Goal: Ask a question

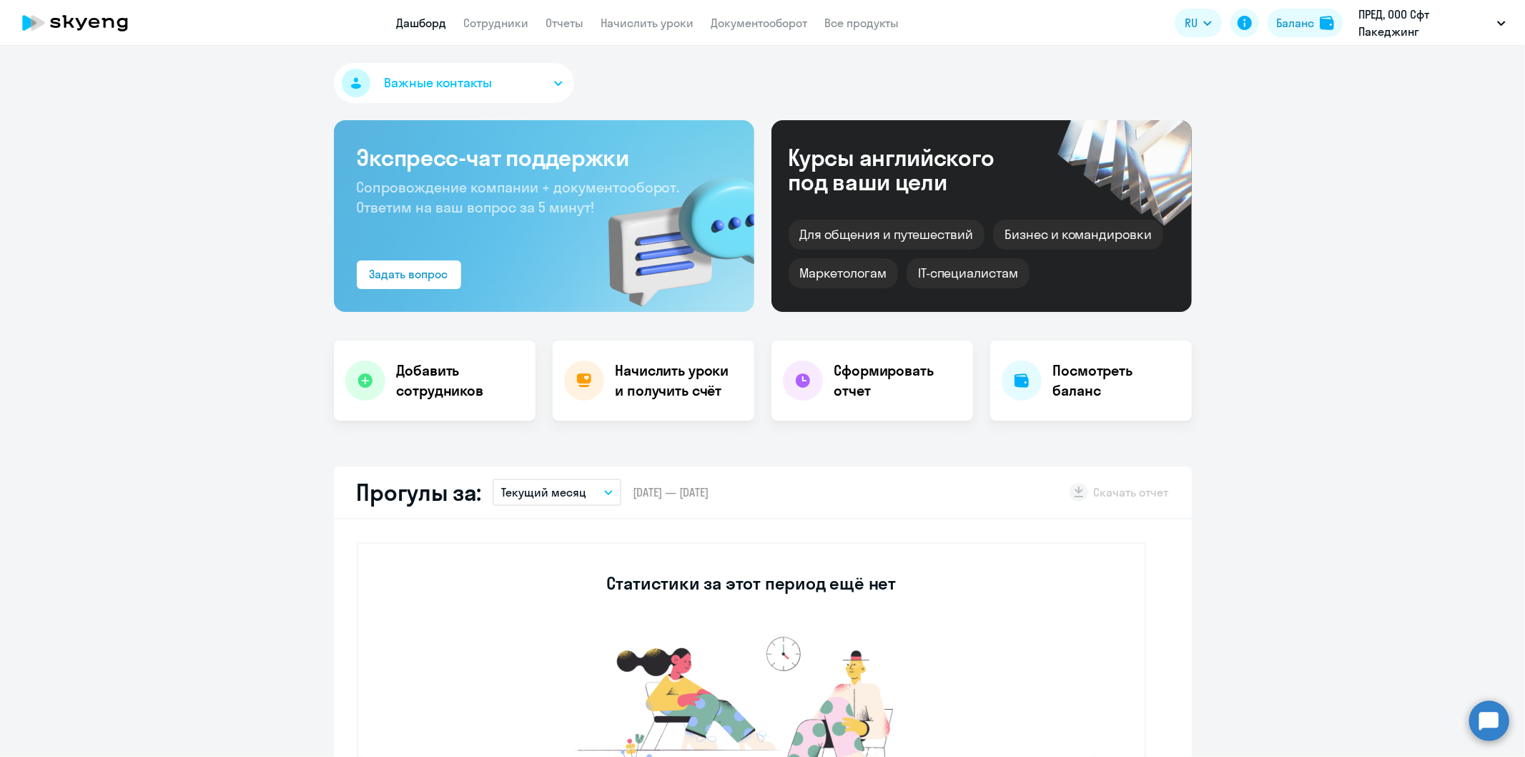
select select "30"
click at [754, 25] on link "Документооборот" at bounding box center [760, 23] width 97 height 14
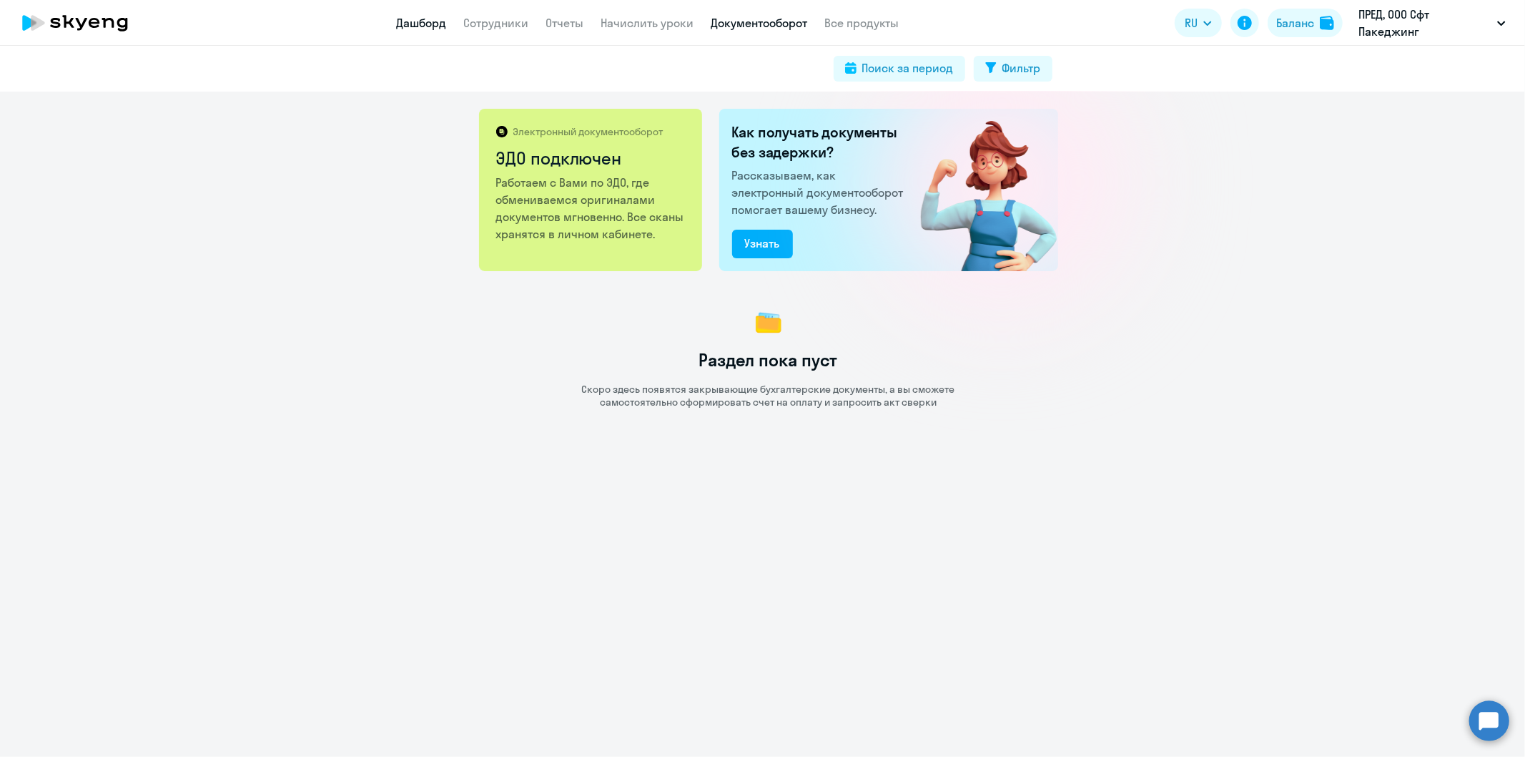
click at [418, 20] on link "Дашборд" at bounding box center [422, 23] width 50 height 14
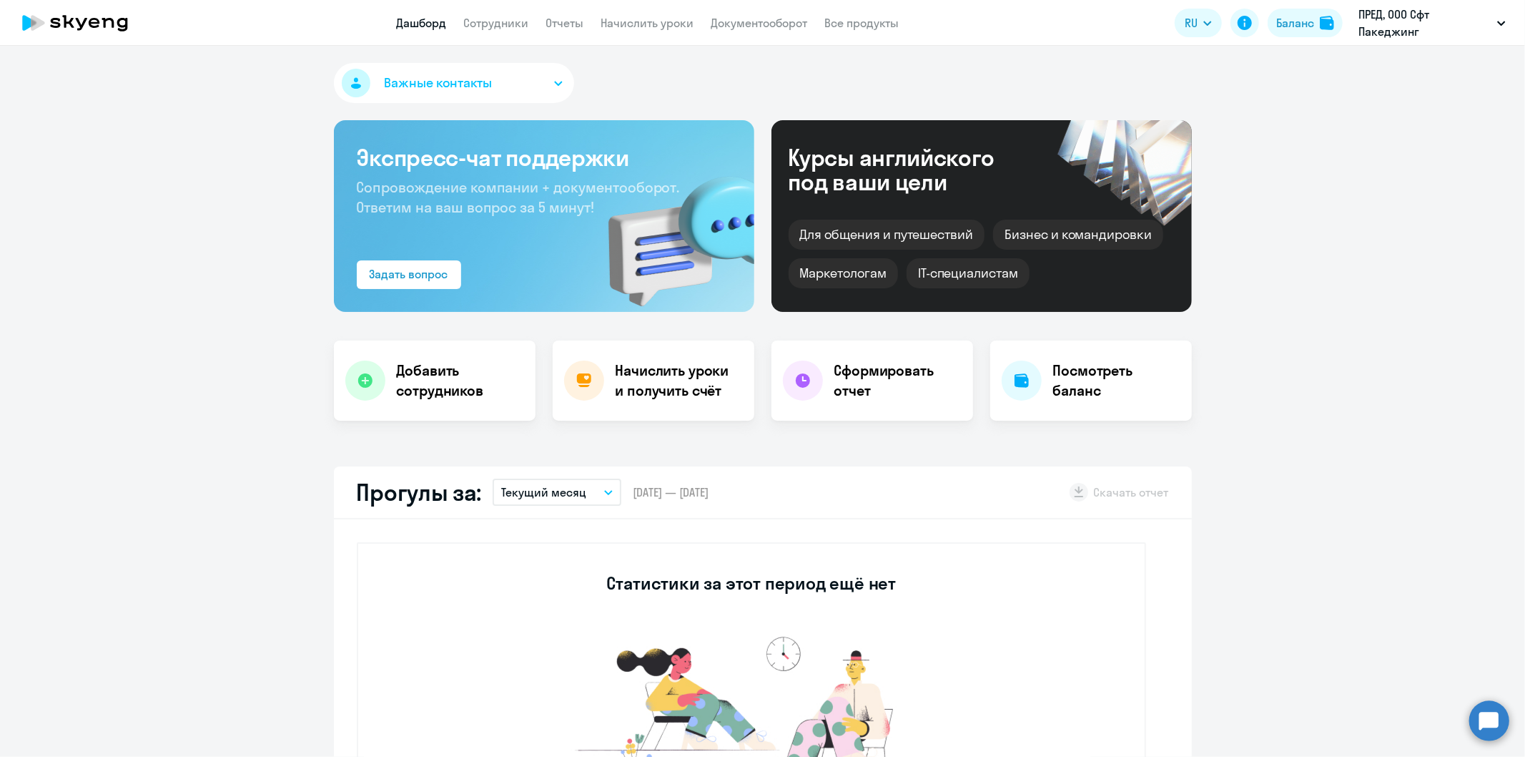
select select "30"
click at [651, 389] on h4 "Начислить уроки и получить счёт" at bounding box center [678, 380] width 124 height 40
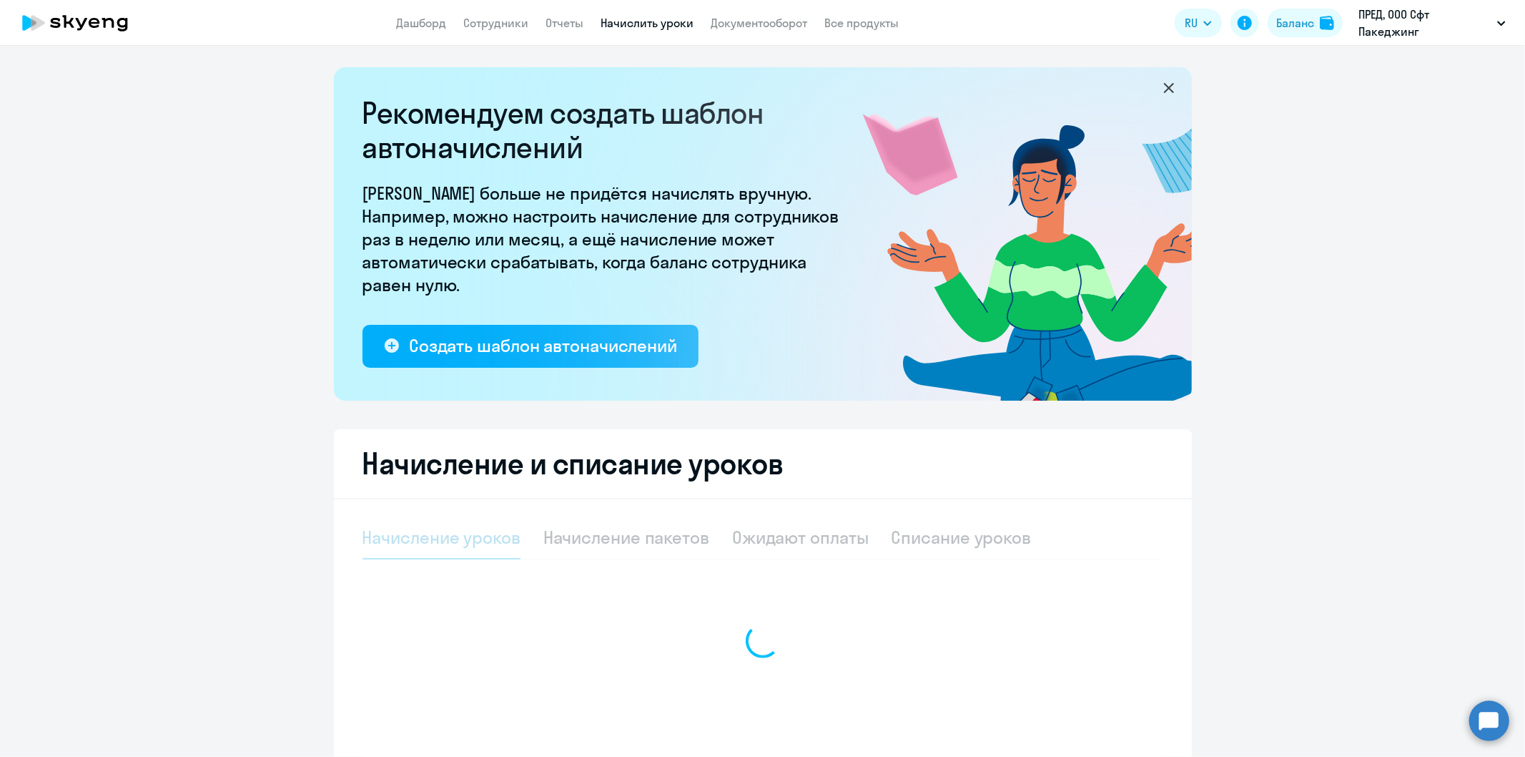
select select "10"
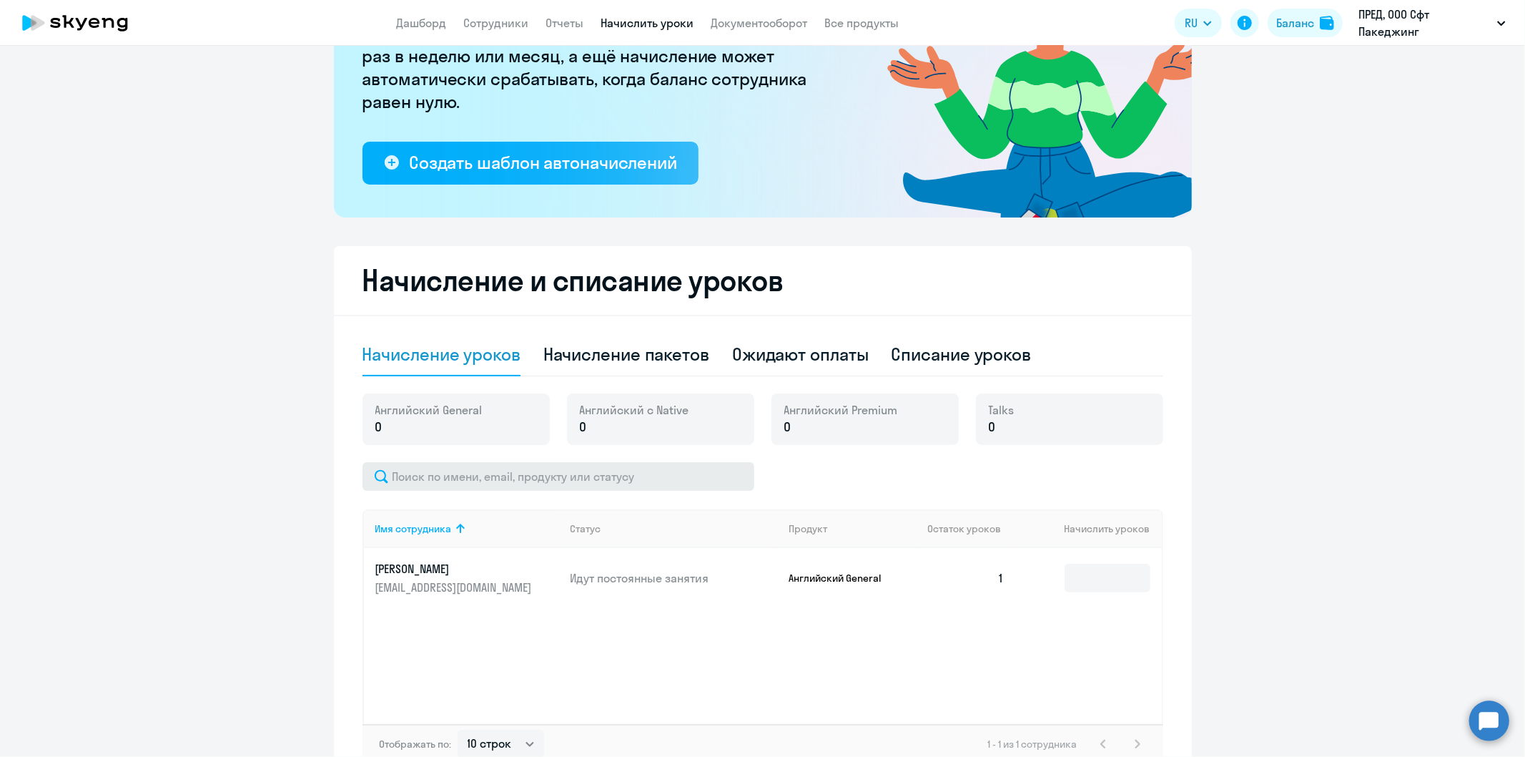
scroll to position [238, 0]
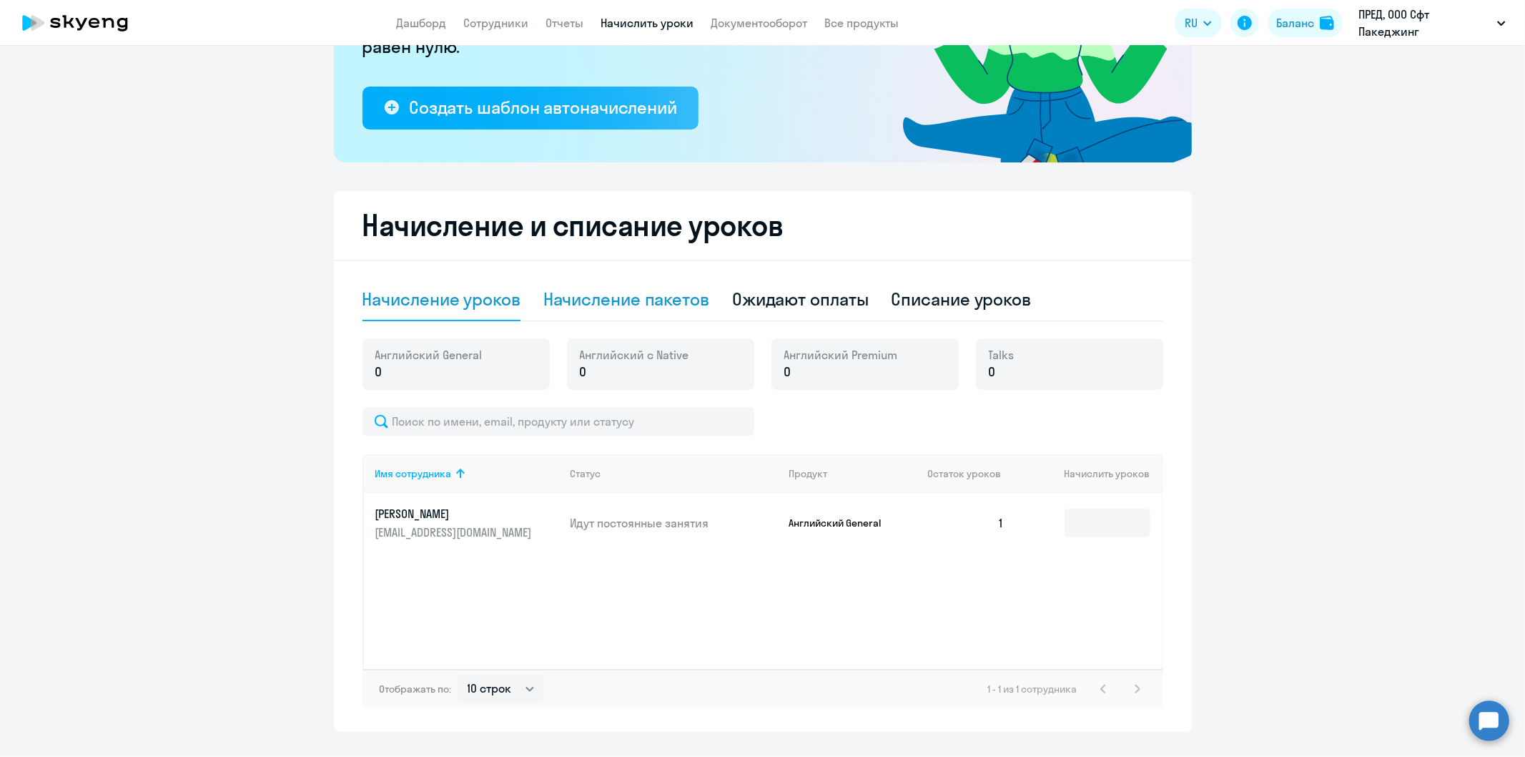
click at [616, 297] on div "Начисление пакетов" at bounding box center [626, 298] width 166 height 23
select select "10"
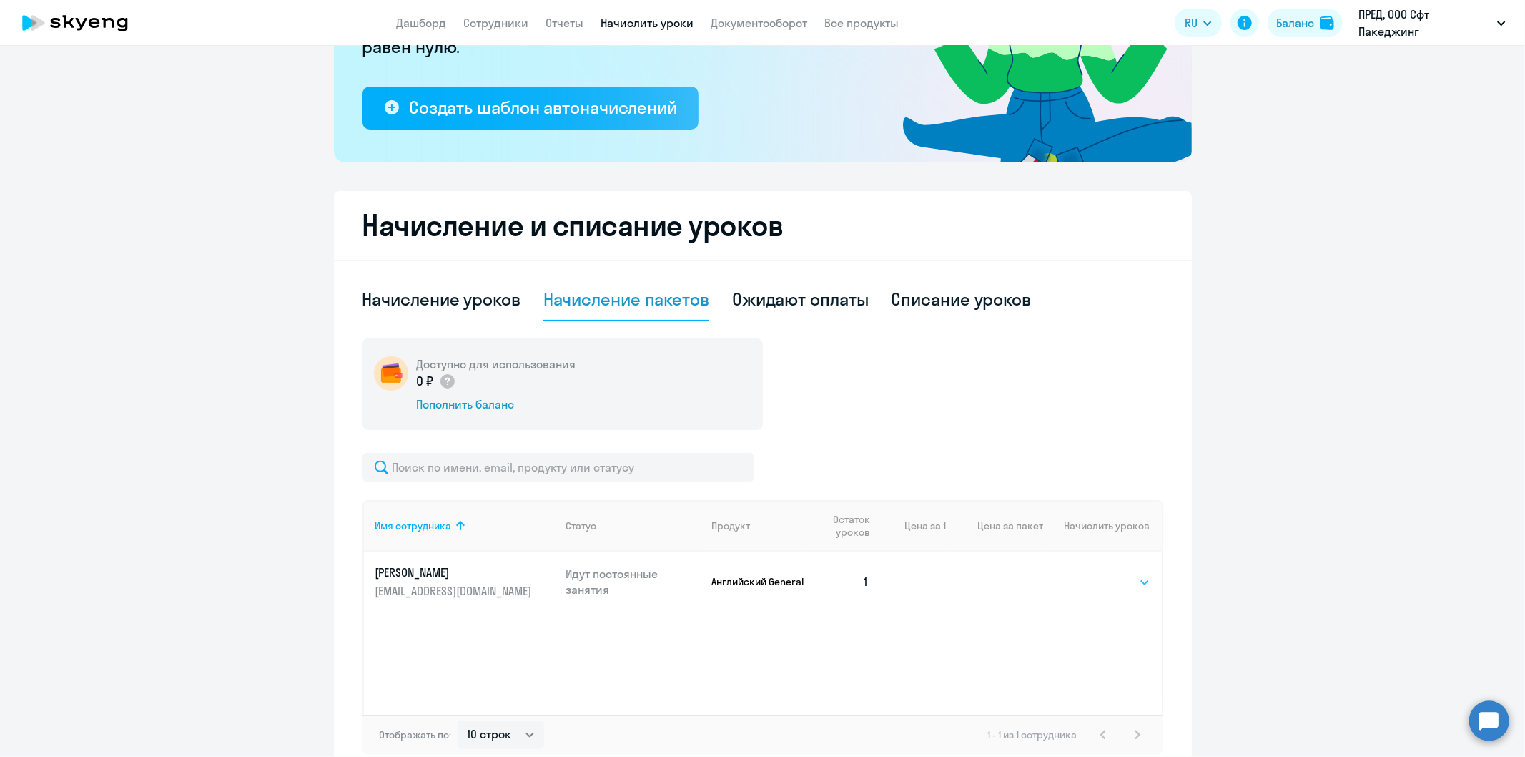
click at [1120, 581] on select "Выбрать 4 8 16 32 64 96 128" at bounding box center [1121, 582] width 59 height 17
select select "8"
click at [1092, 574] on select "Выбрать 4 8 16 32 64 96 128" at bounding box center [1121, 582] width 59 height 17
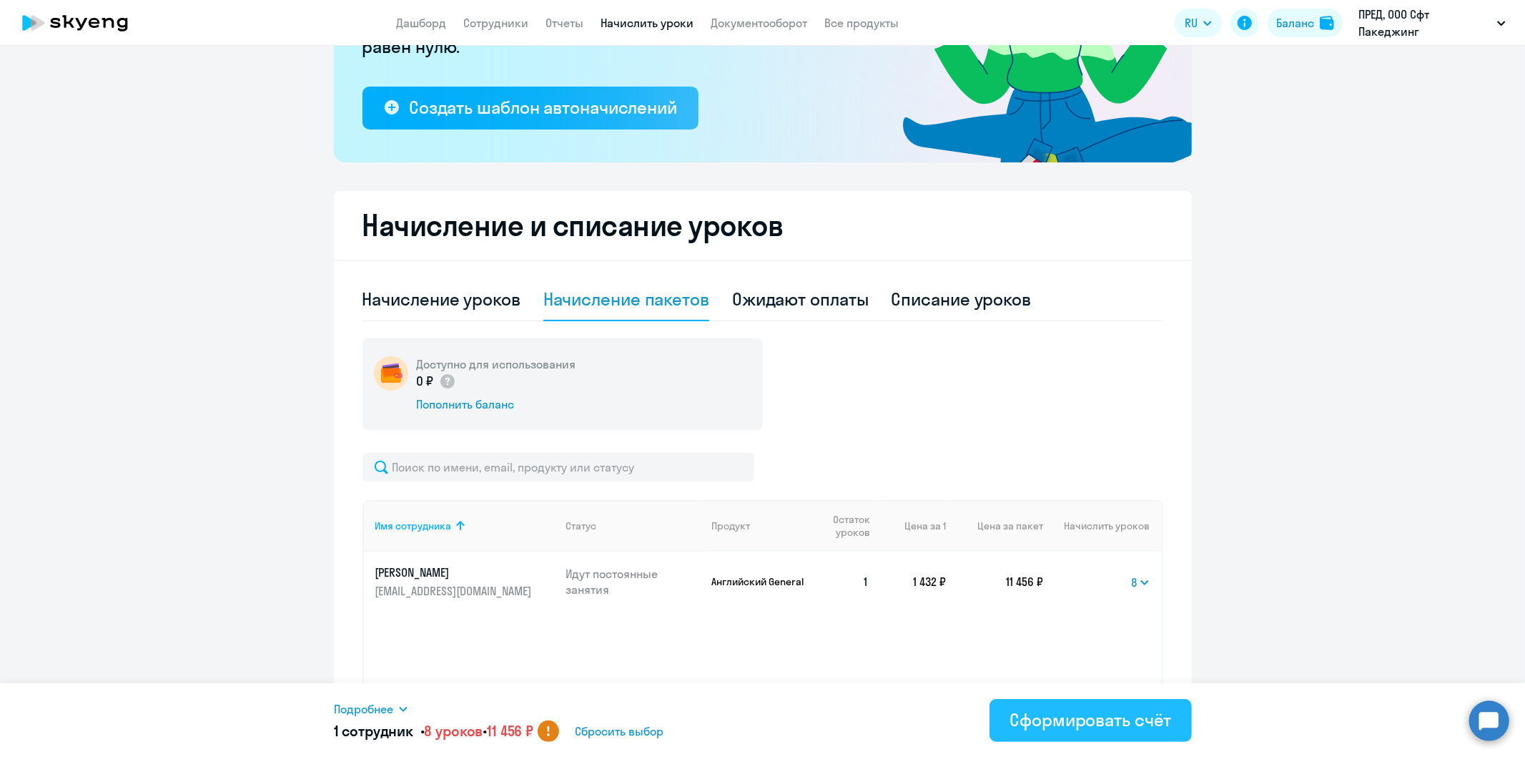
click at [1073, 720] on div "Сформировать счёт" at bounding box center [1091, 719] width 162 height 23
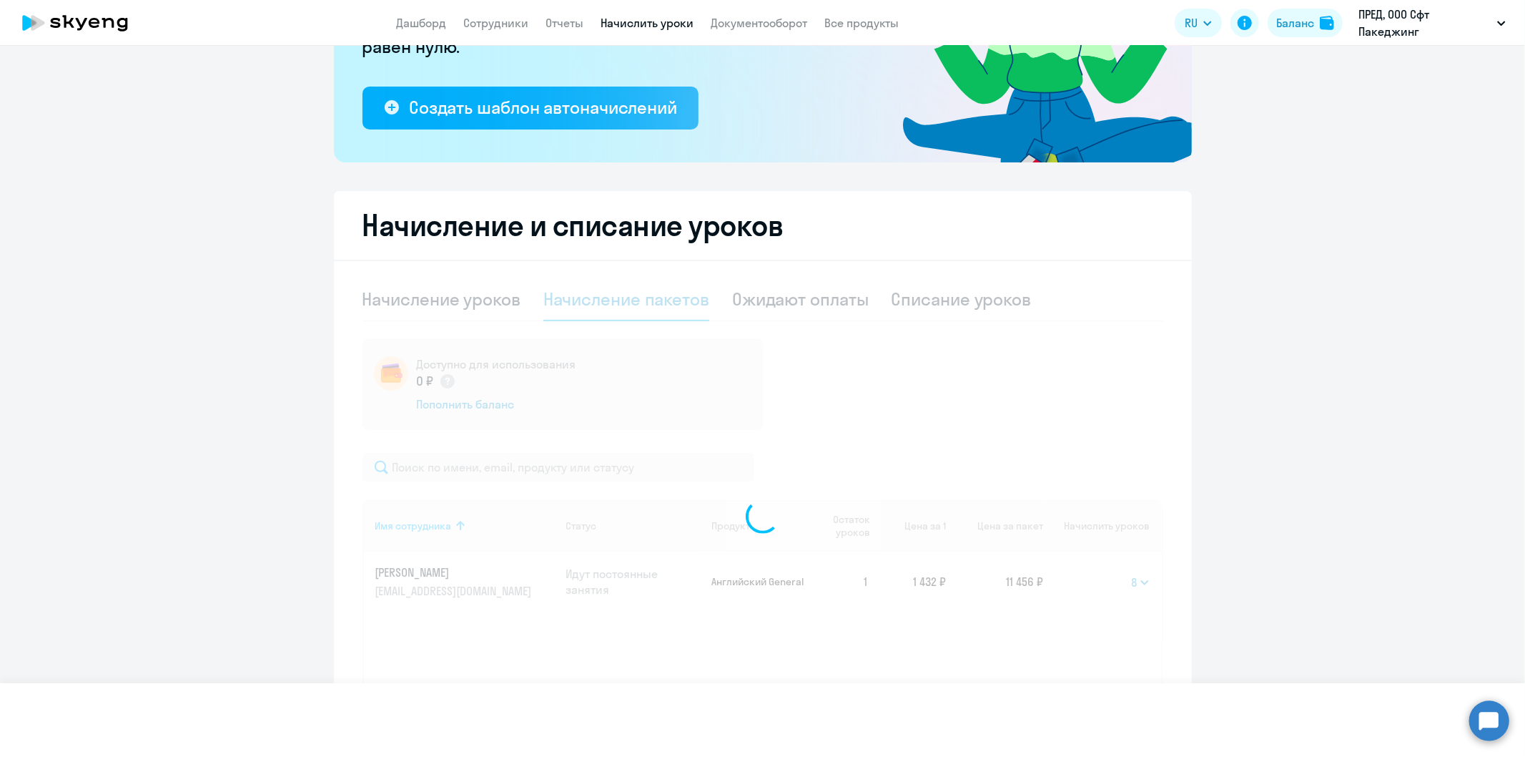
select select
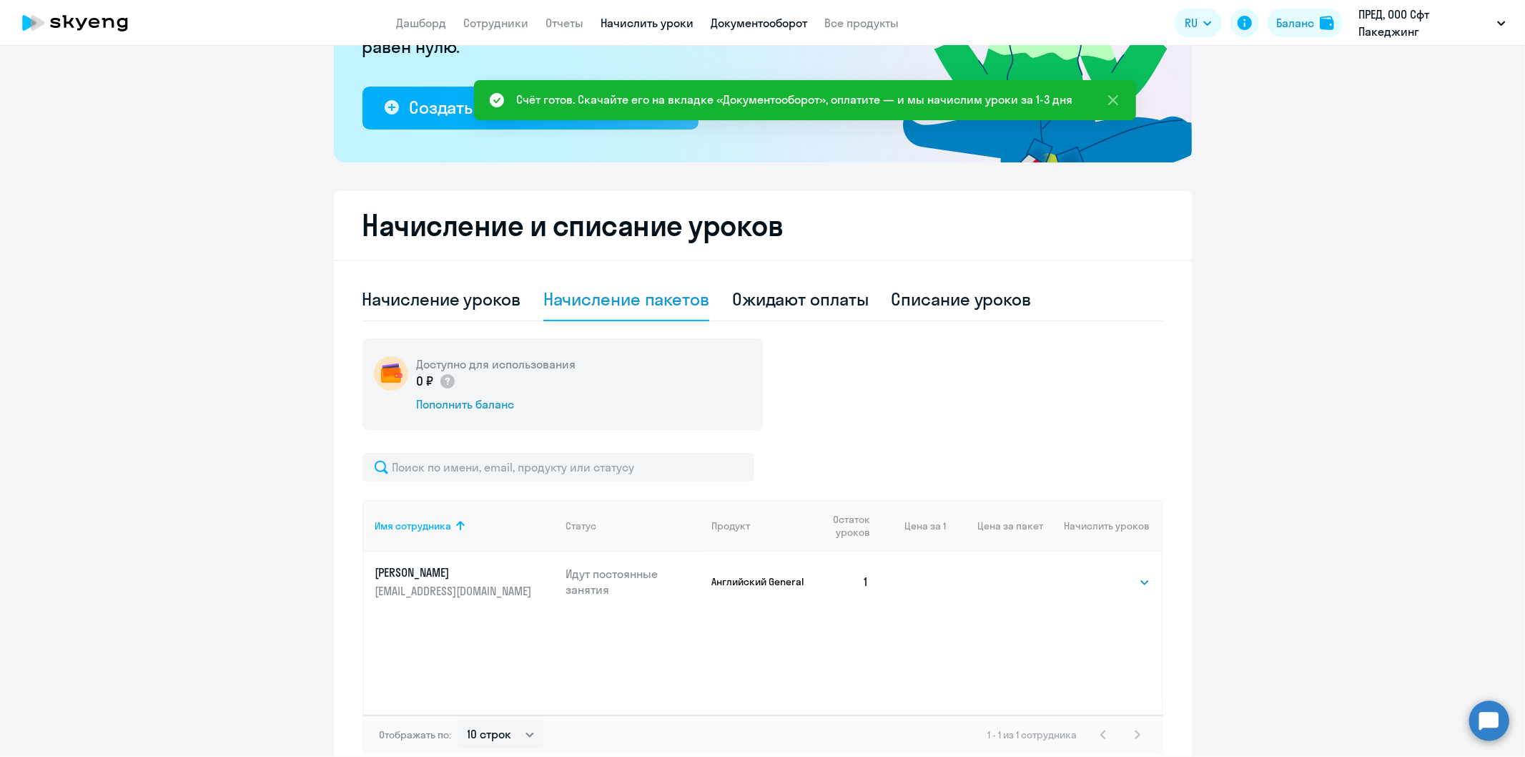
click at [734, 19] on link "Документооборот" at bounding box center [760, 23] width 97 height 14
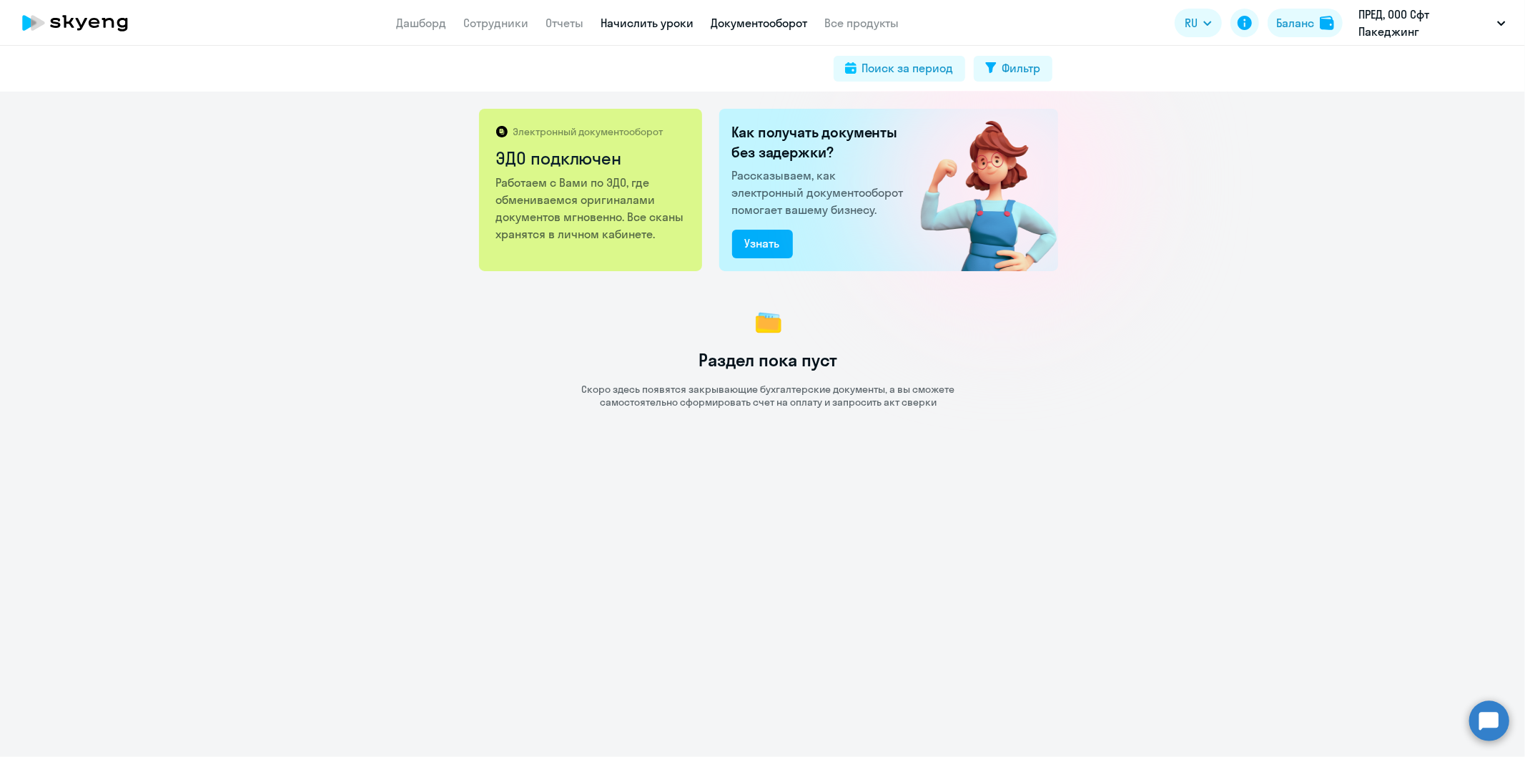
click at [648, 19] on link "Начислить уроки" at bounding box center [647, 23] width 93 height 14
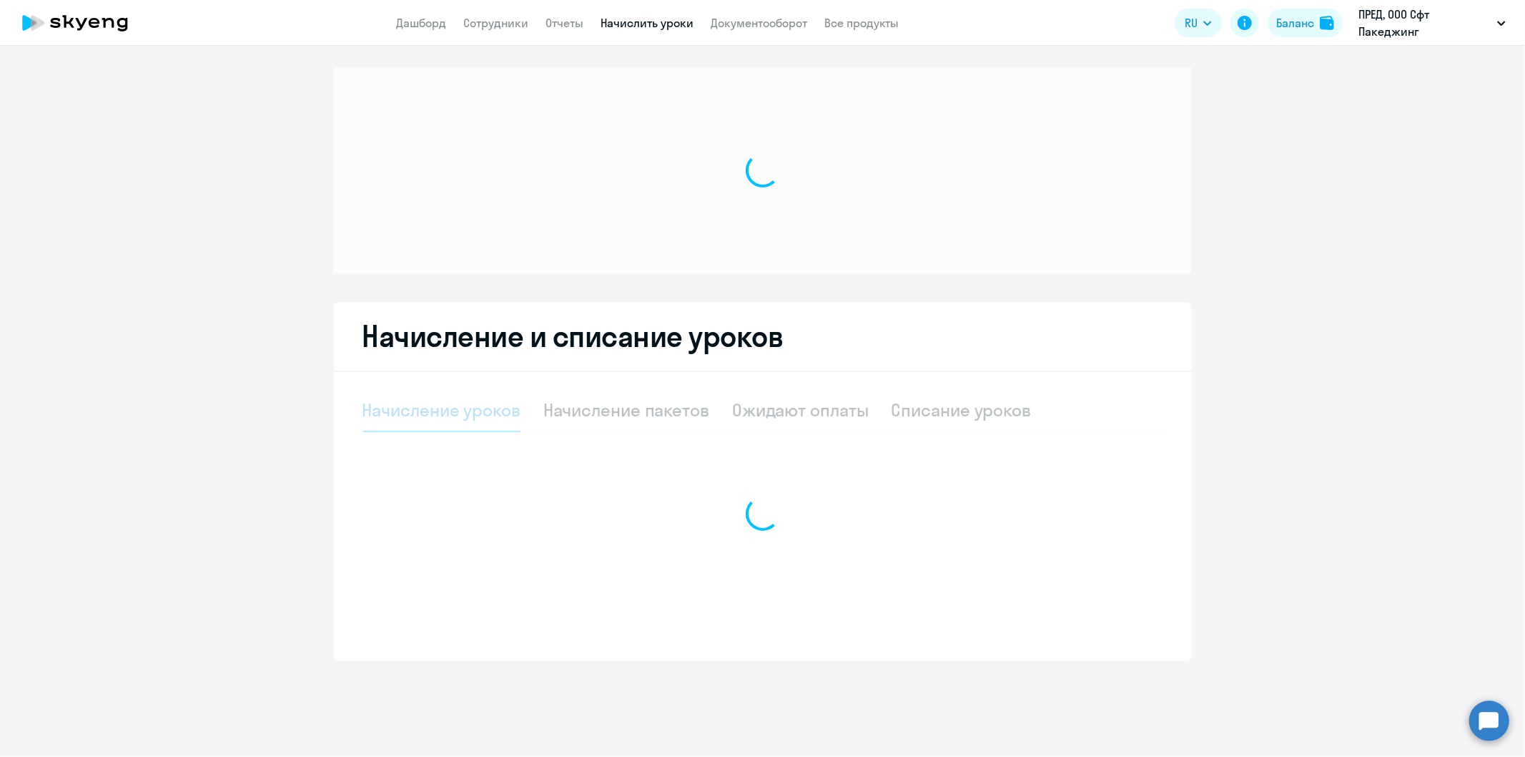
select select "10"
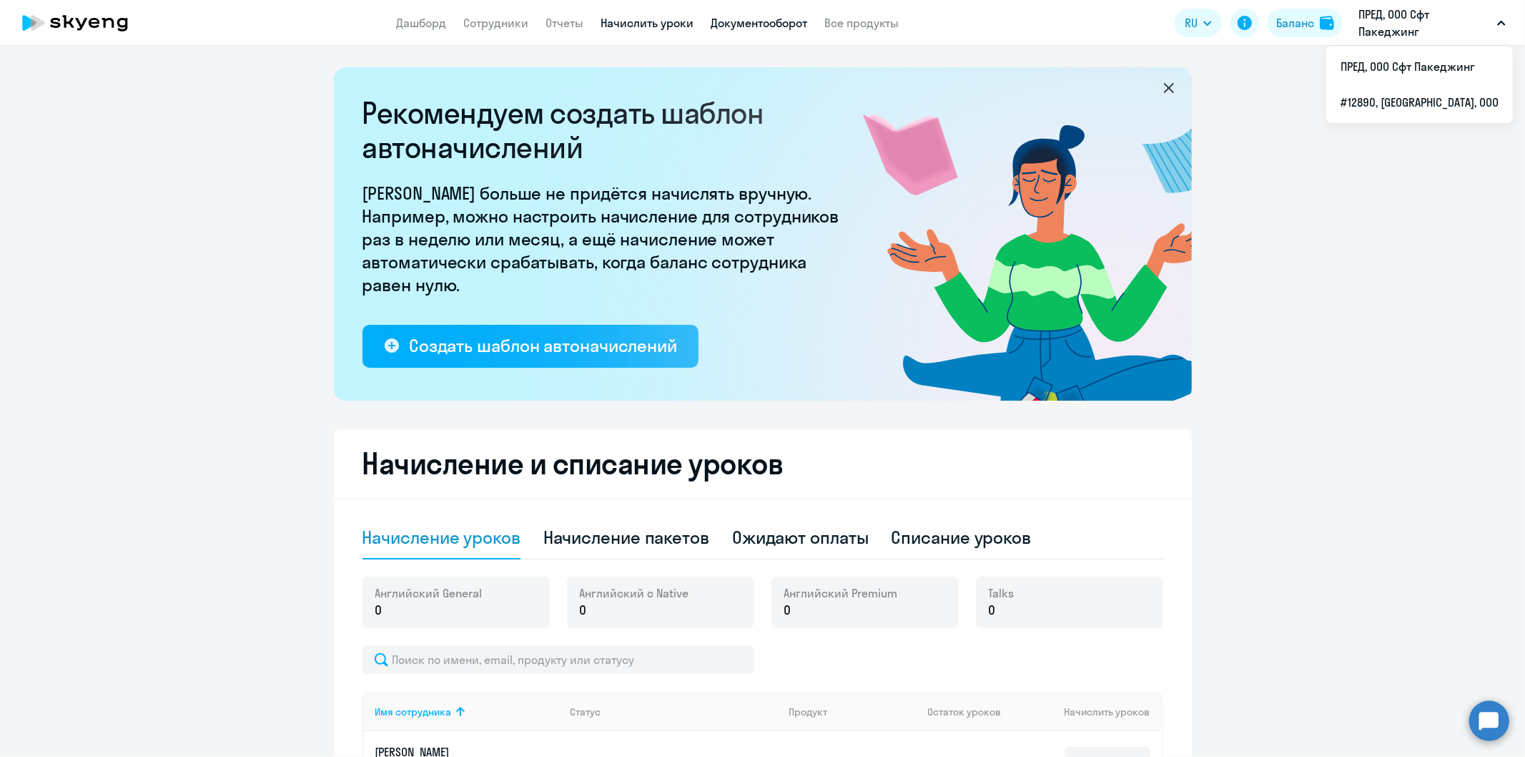
click at [740, 24] on link "Документооборот" at bounding box center [760, 23] width 97 height 14
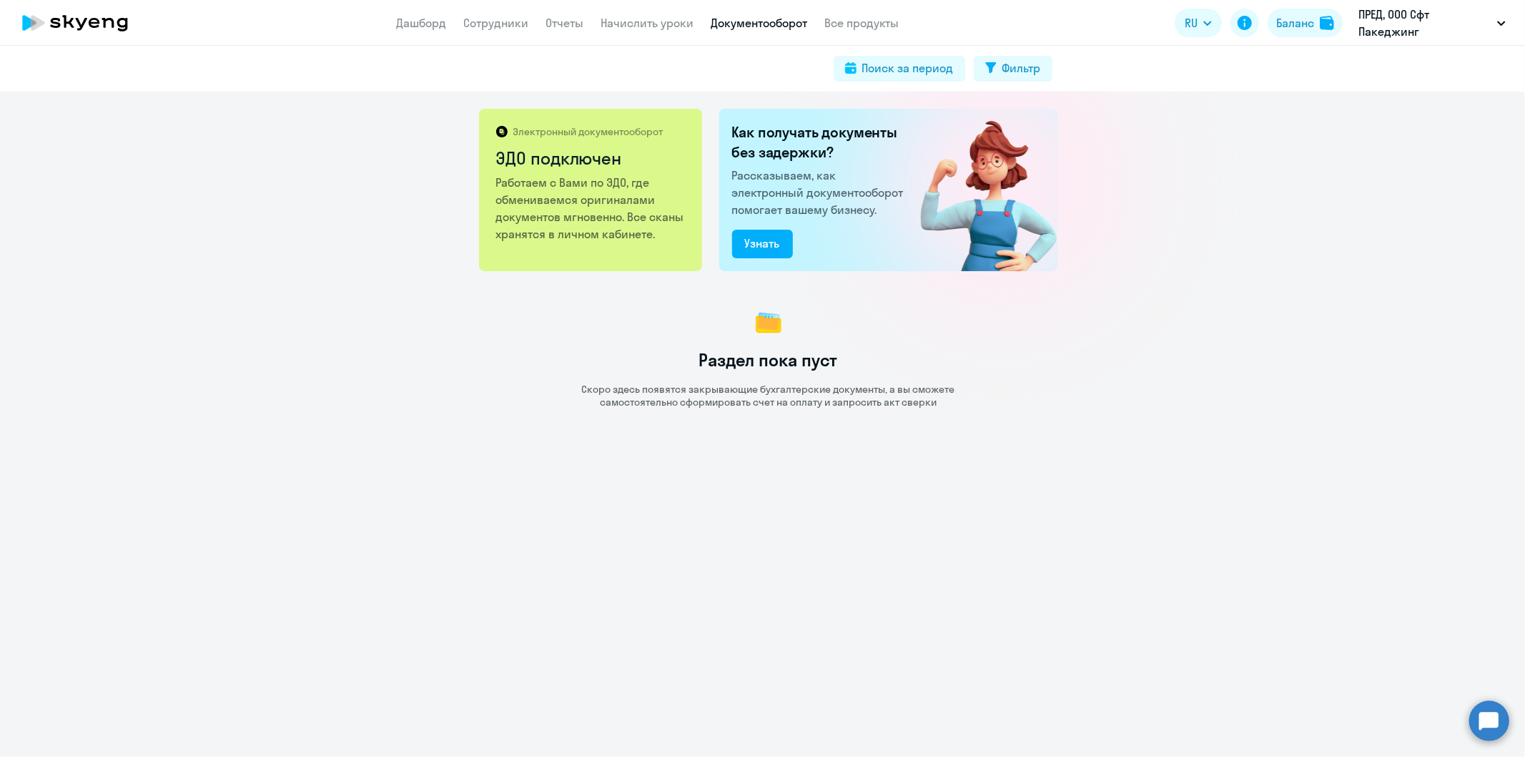
click at [1284, 498] on div "Электронный документооборот ЭДО подключен Работаем с Вами по ЭДО, где обменивае…" at bounding box center [762, 424] width 1525 height 665
click at [1491, 716] on circle at bounding box center [1490, 720] width 40 height 40
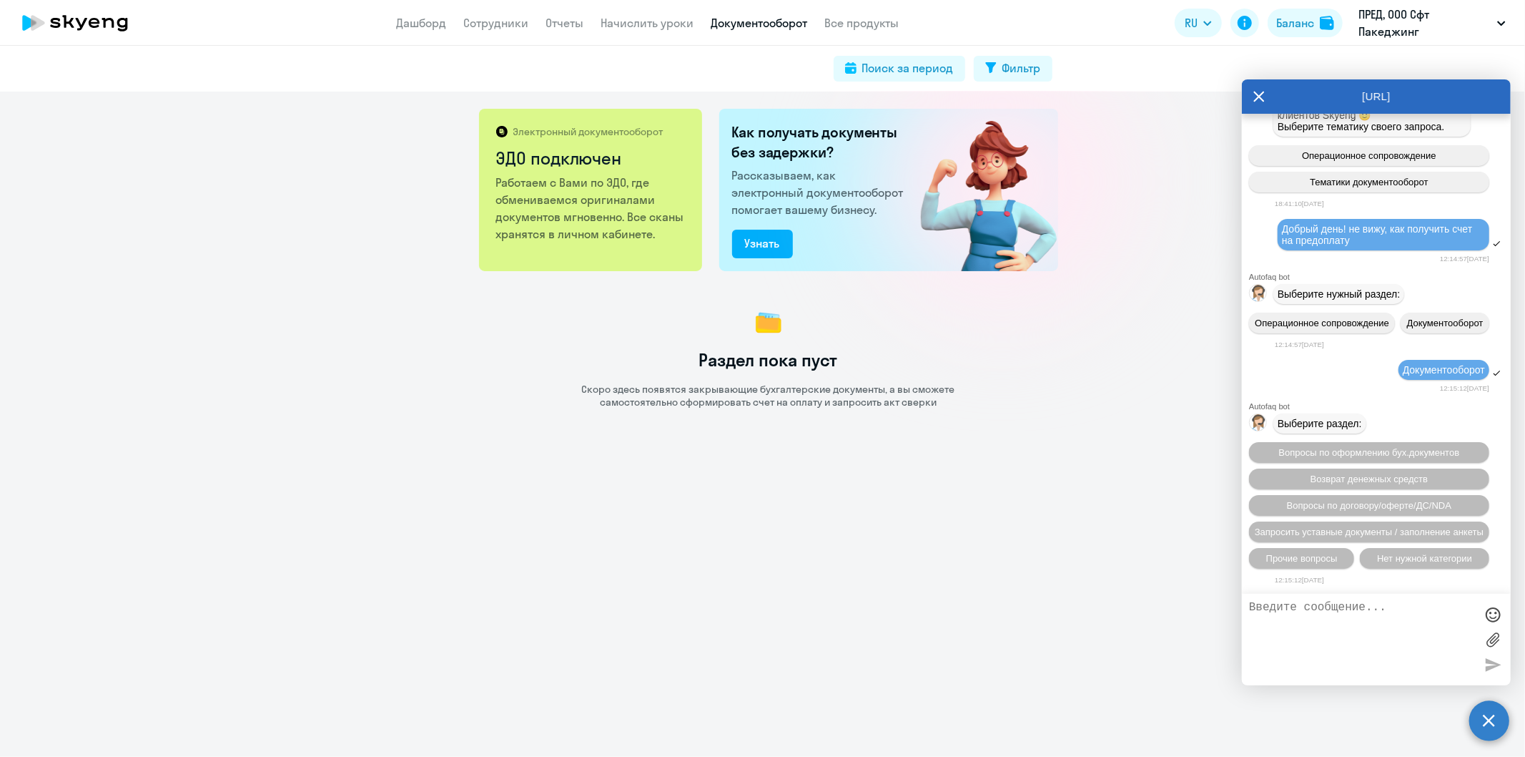
scroll to position [230, 0]
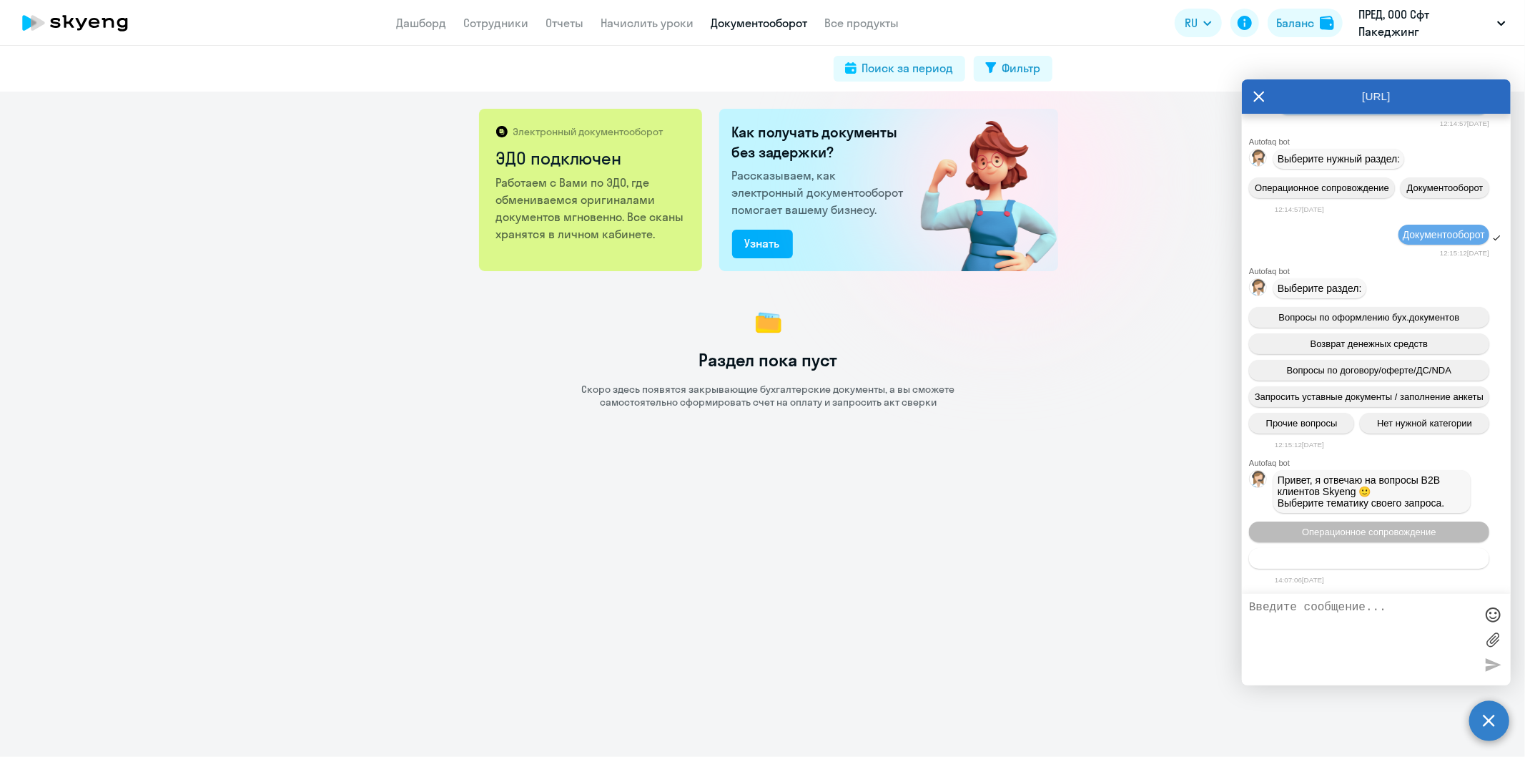
click at [1291, 561] on button "Тематики документооборот" at bounding box center [1369, 558] width 240 height 21
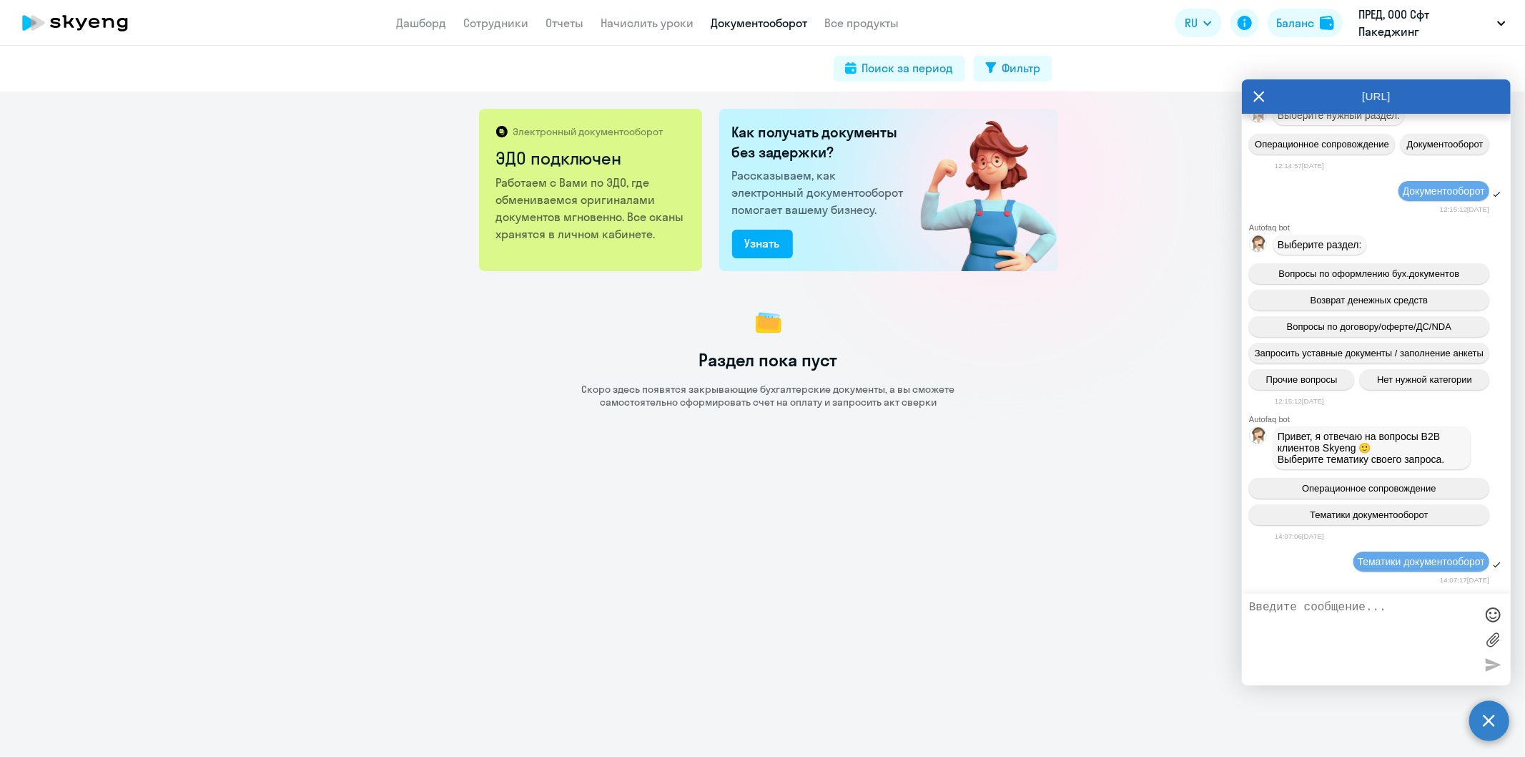
scroll to position [388, 0]
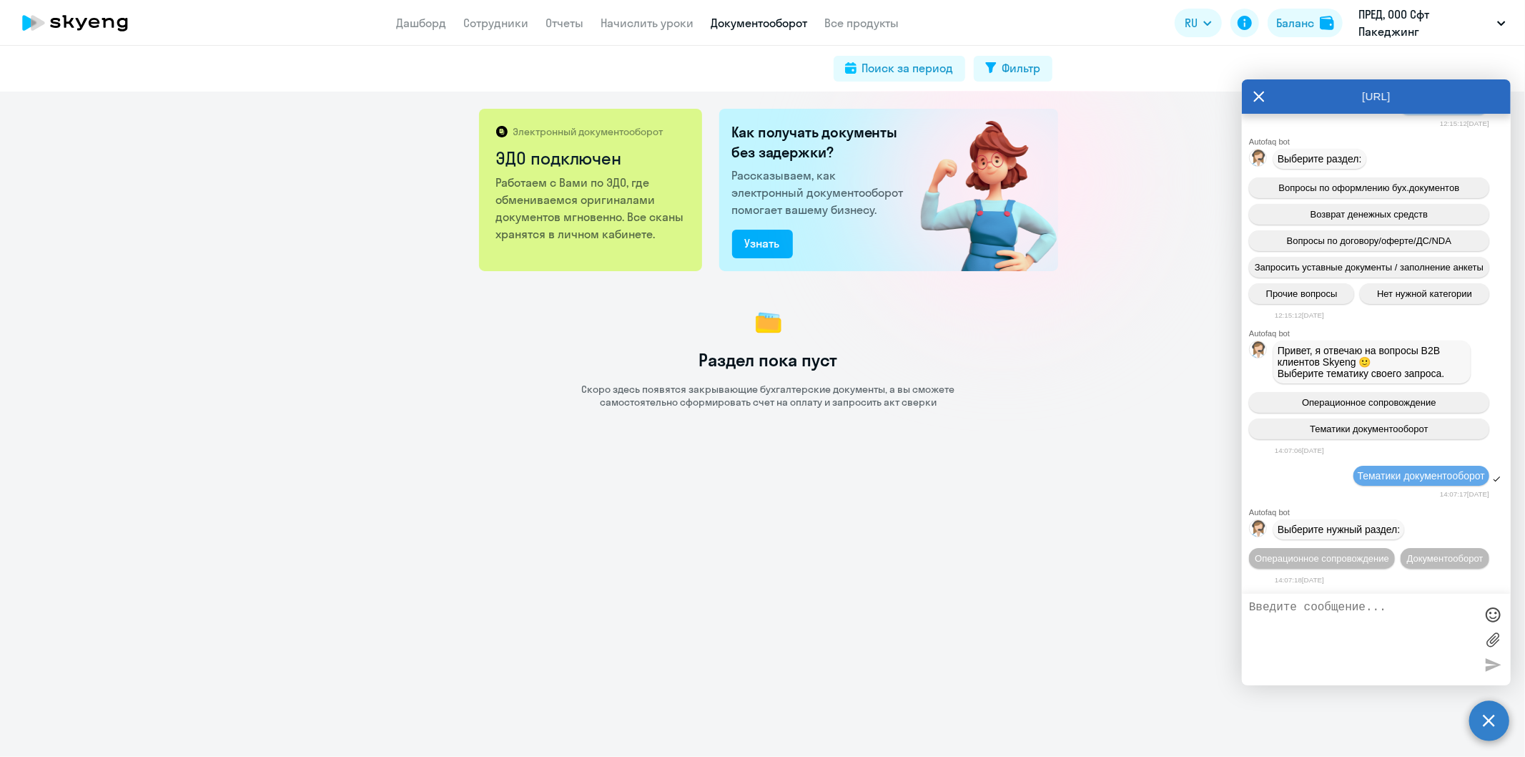
click at [1341, 642] on textarea at bounding box center [1362, 639] width 226 height 77
click at [1407, 555] on span "Документооборот" at bounding box center [1445, 558] width 77 height 11
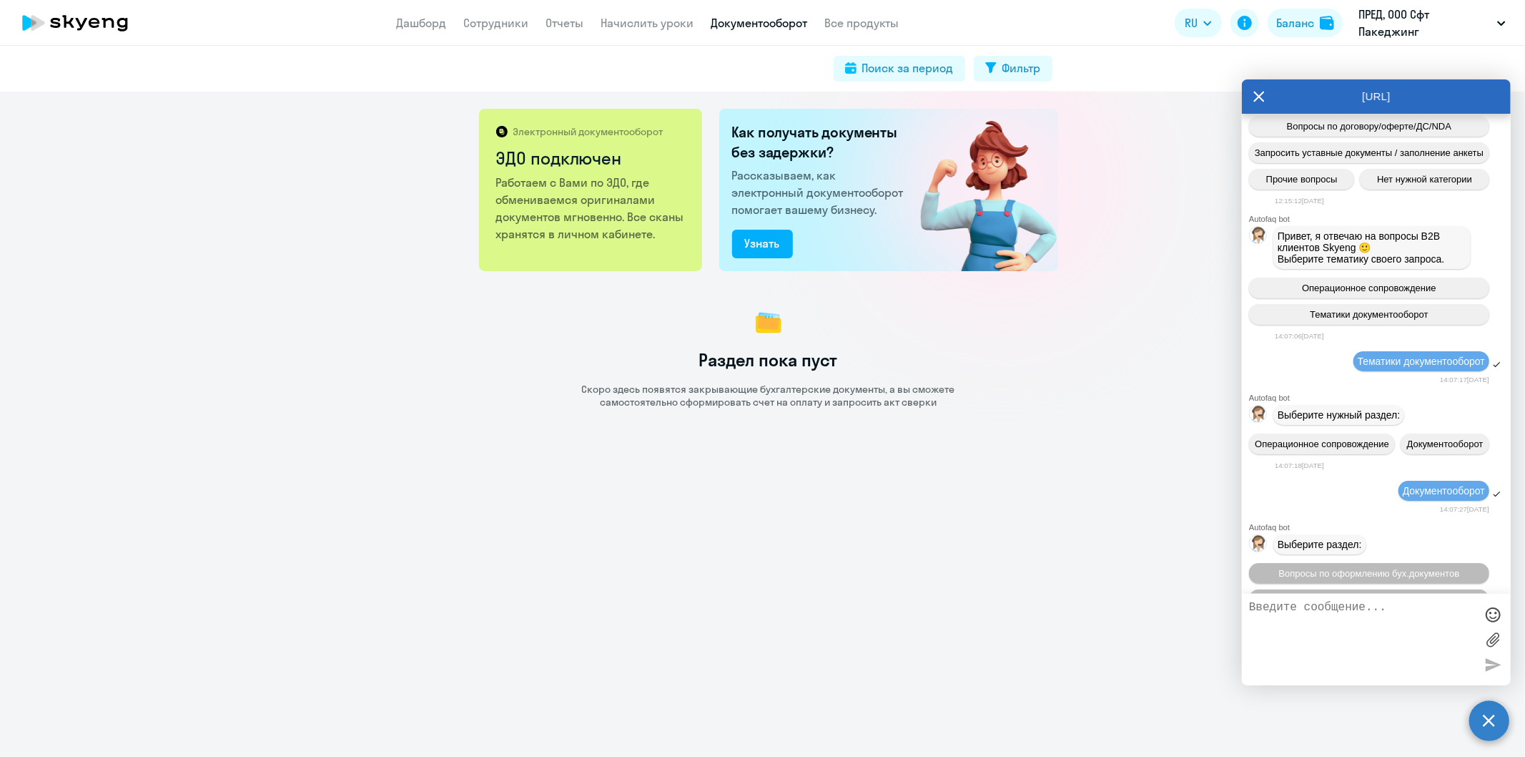
scroll to position [626, 0]
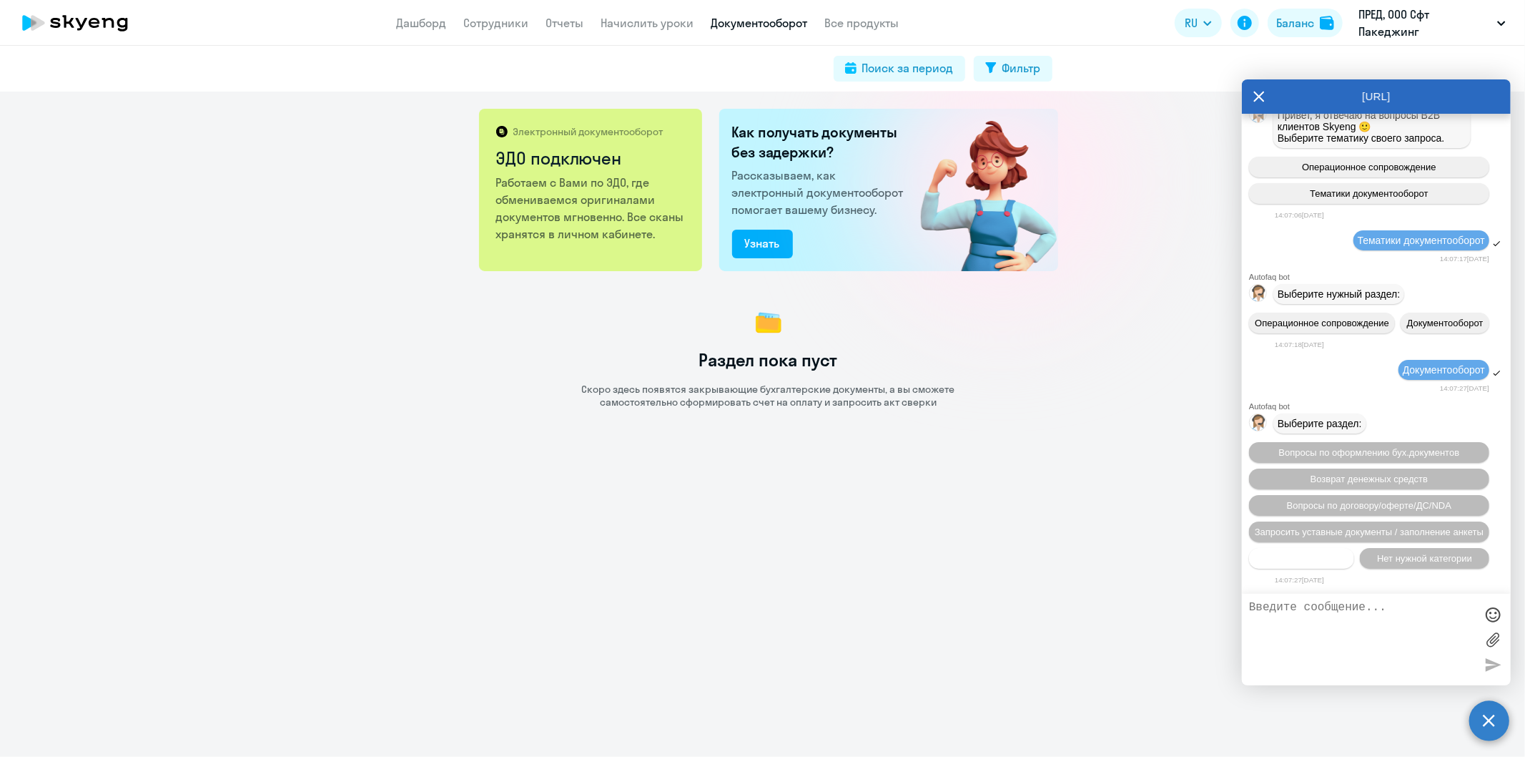
click at [1299, 553] on span "Прочие вопросы" at bounding box center [1302, 558] width 72 height 11
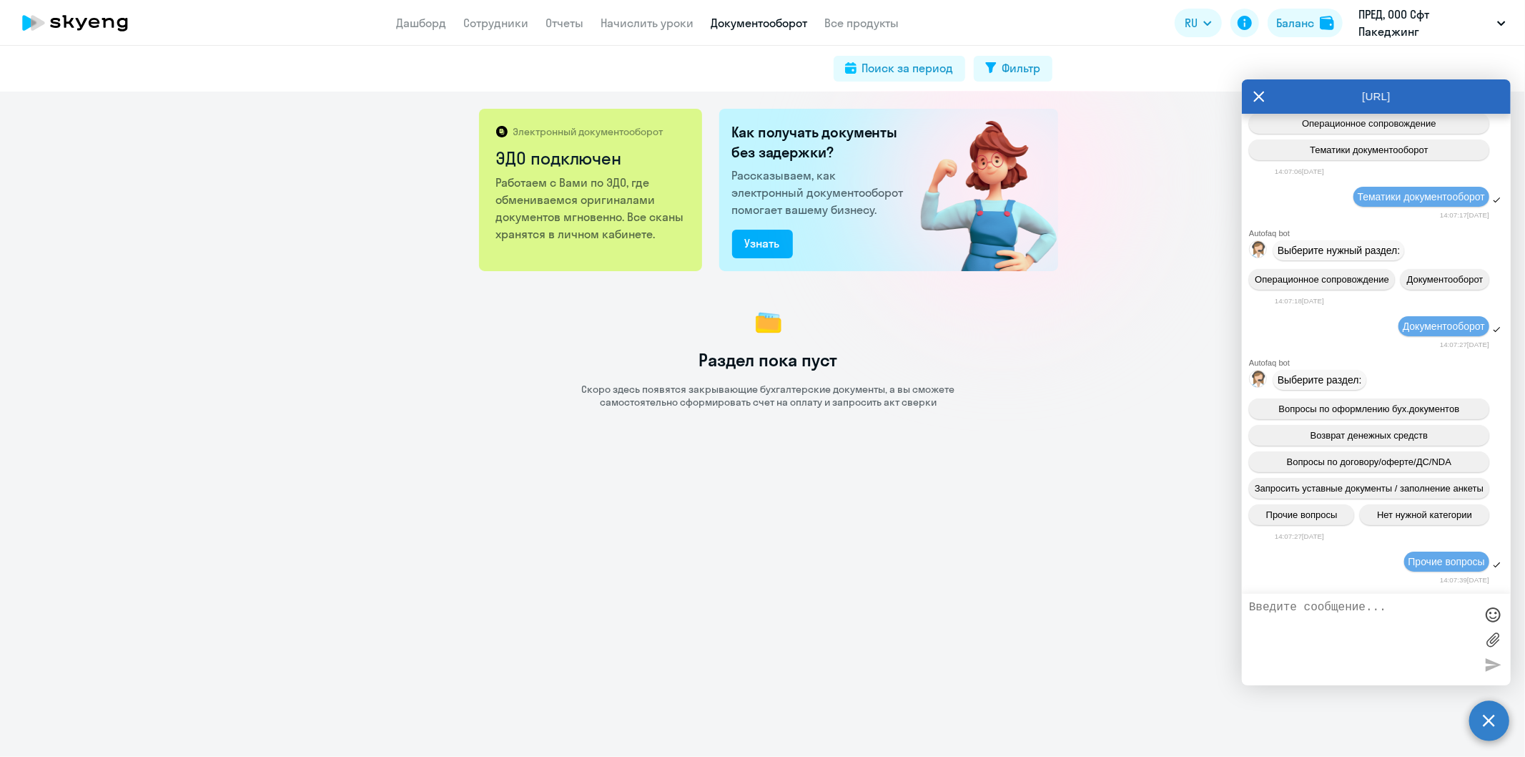
scroll to position [895, 0]
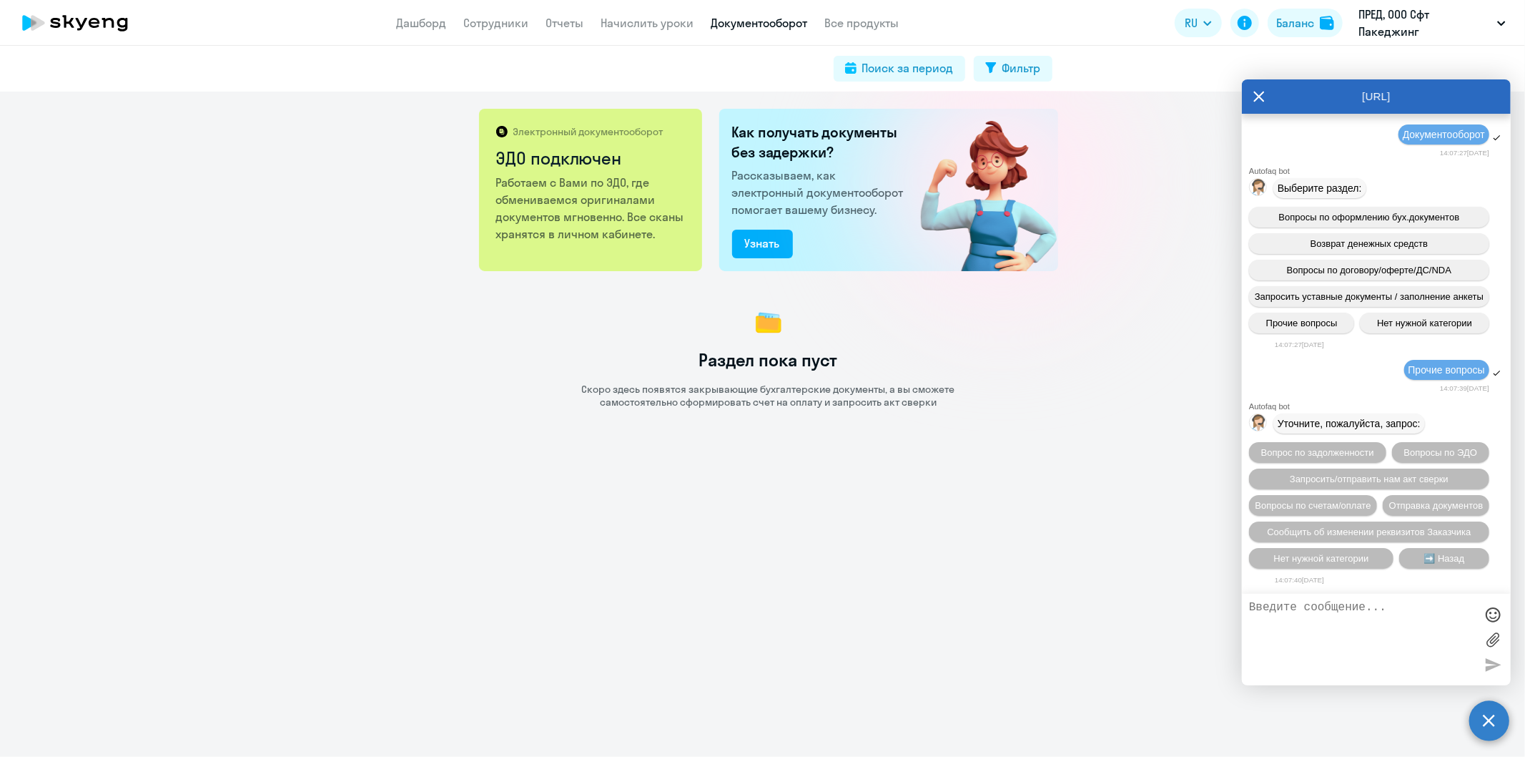
click at [1263, 628] on textarea at bounding box center [1362, 639] width 226 height 77
type textarea "Добрый день! Сформировала счет на предоплату, но он не отображается в "Документ…"
click at [1490, 662] on div at bounding box center [1492, 664] width 21 height 21
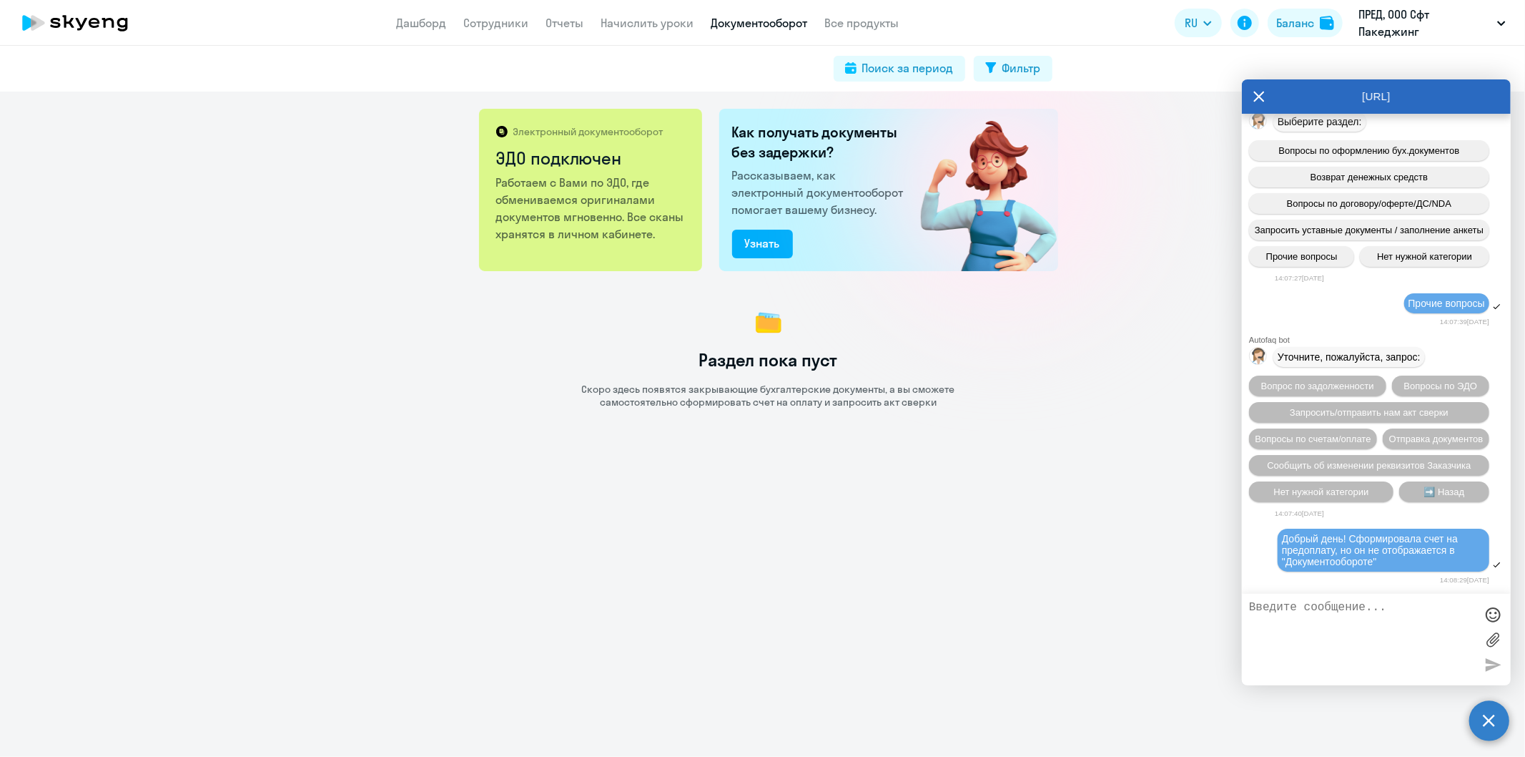
scroll to position [962, 0]
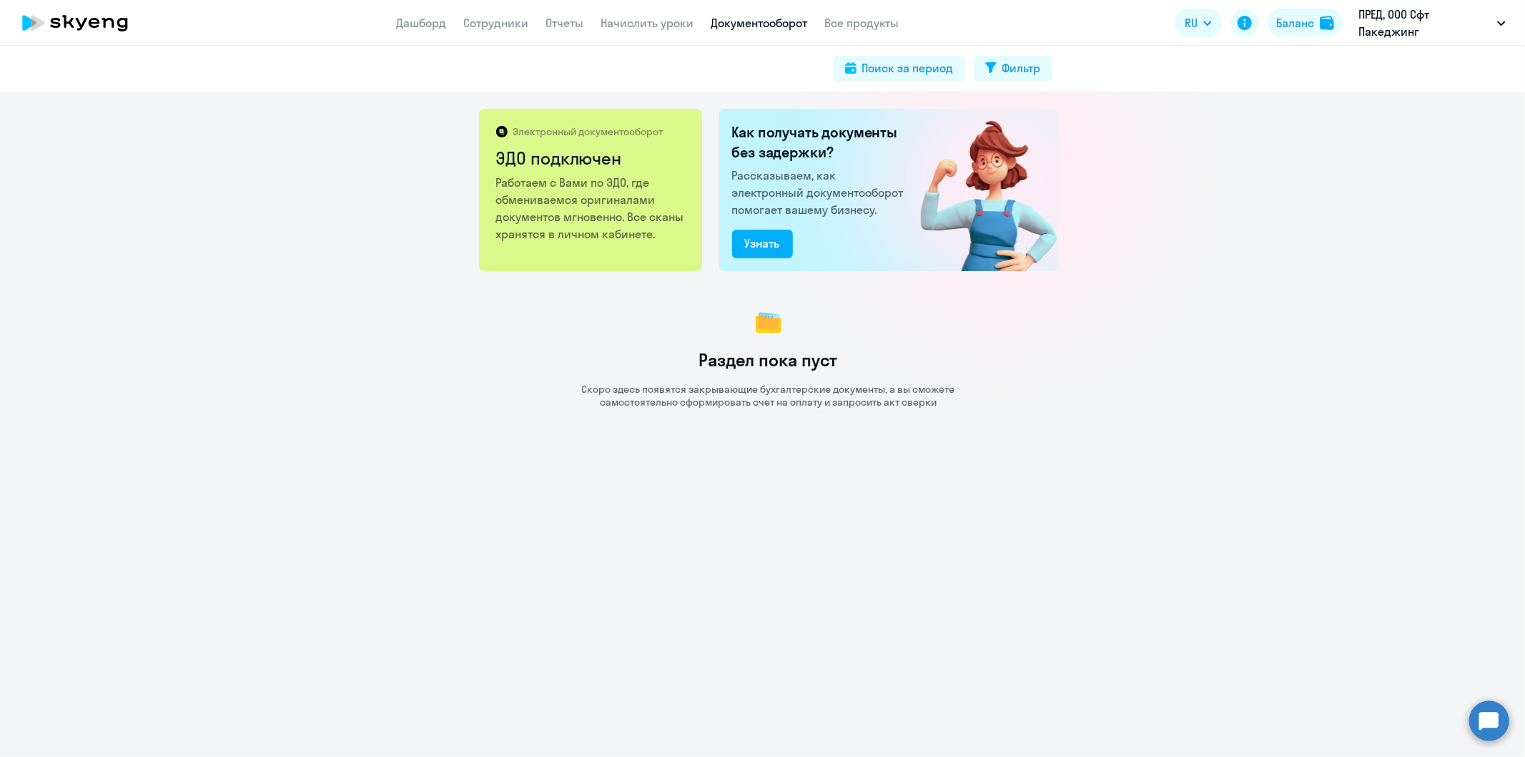
click at [1489, 712] on circle at bounding box center [1490, 720] width 40 height 40
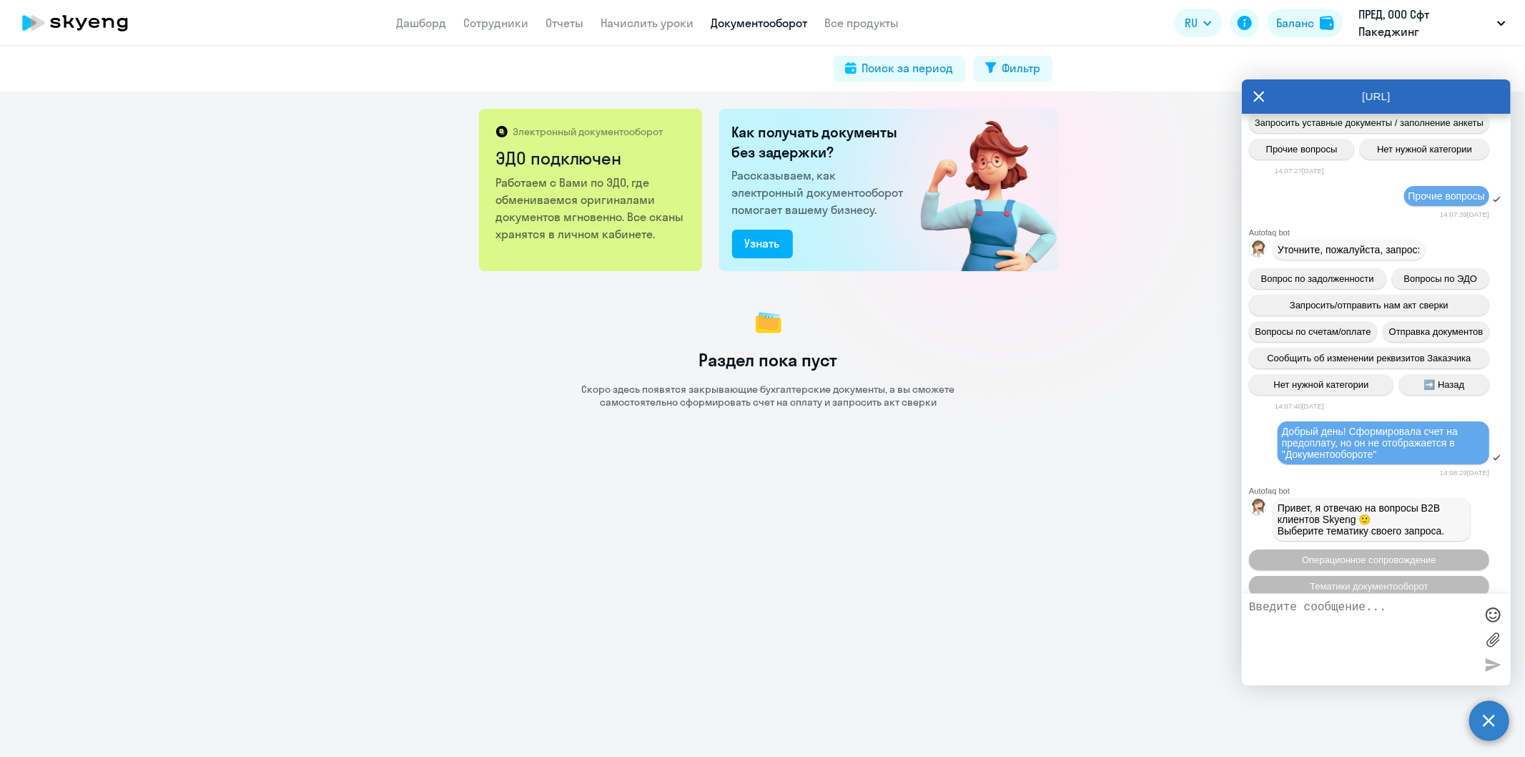
scroll to position [1102, 0]
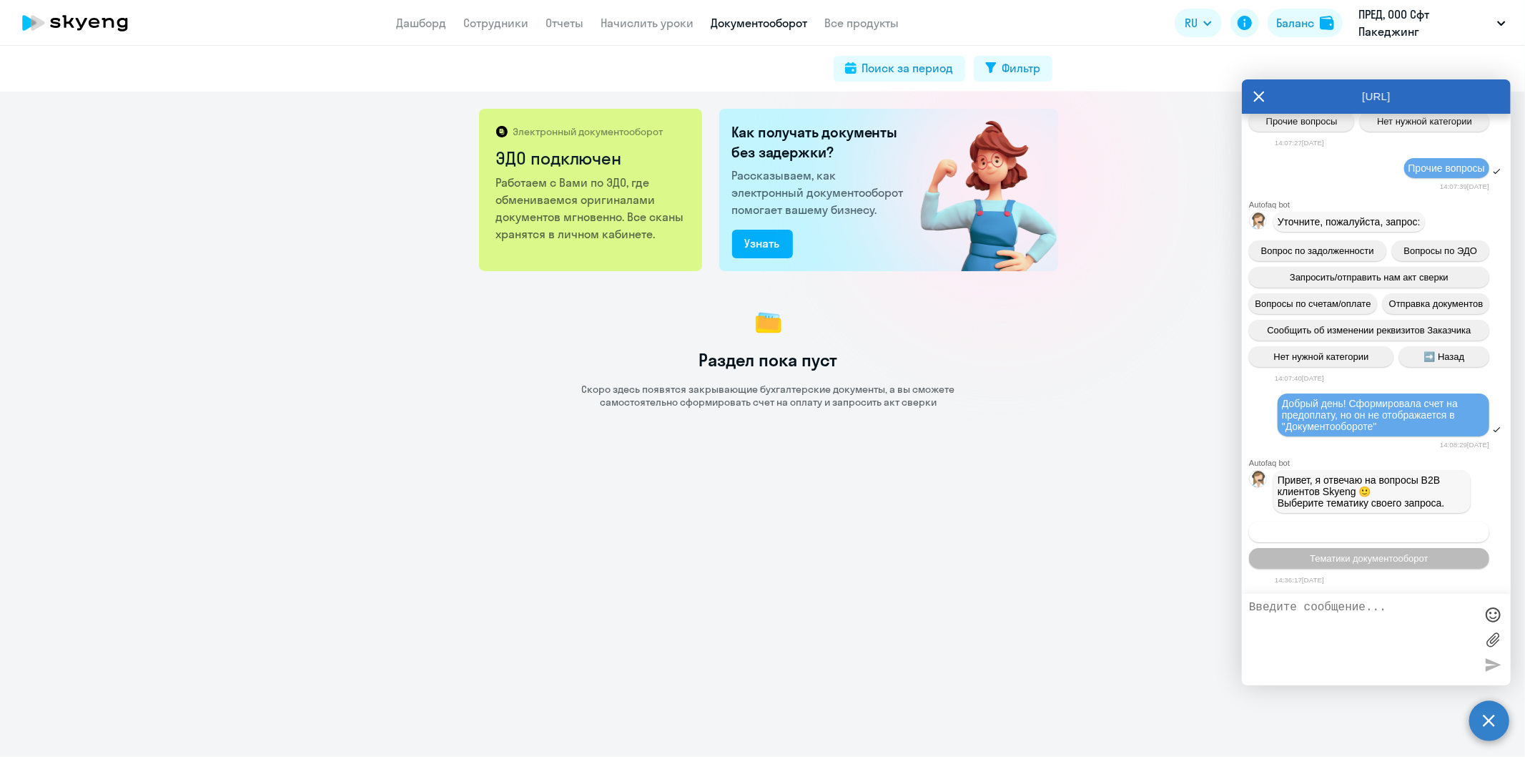
click at [1344, 528] on span "Операционное сопровождение" at bounding box center [1369, 531] width 134 height 11
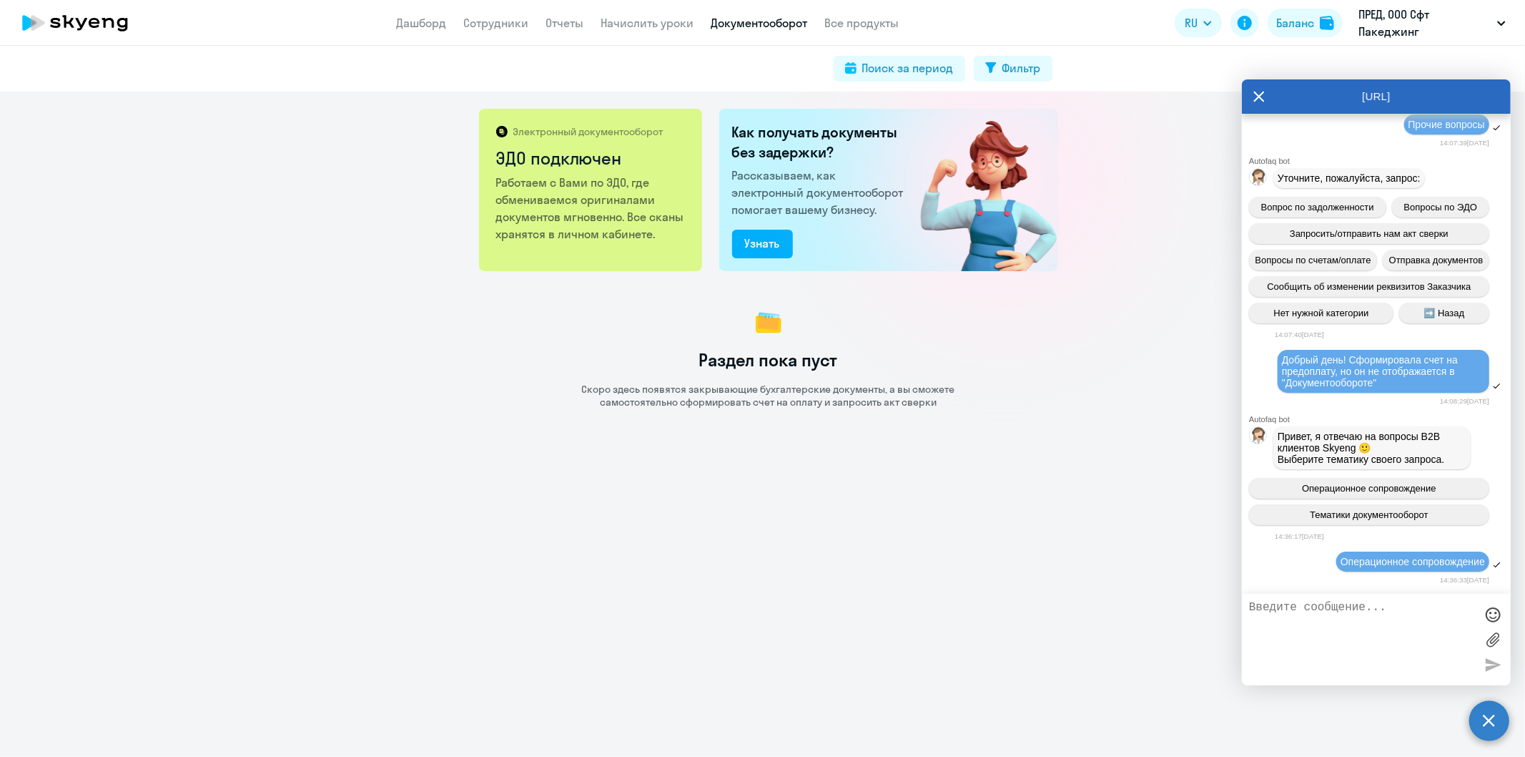
scroll to position [1260, 0]
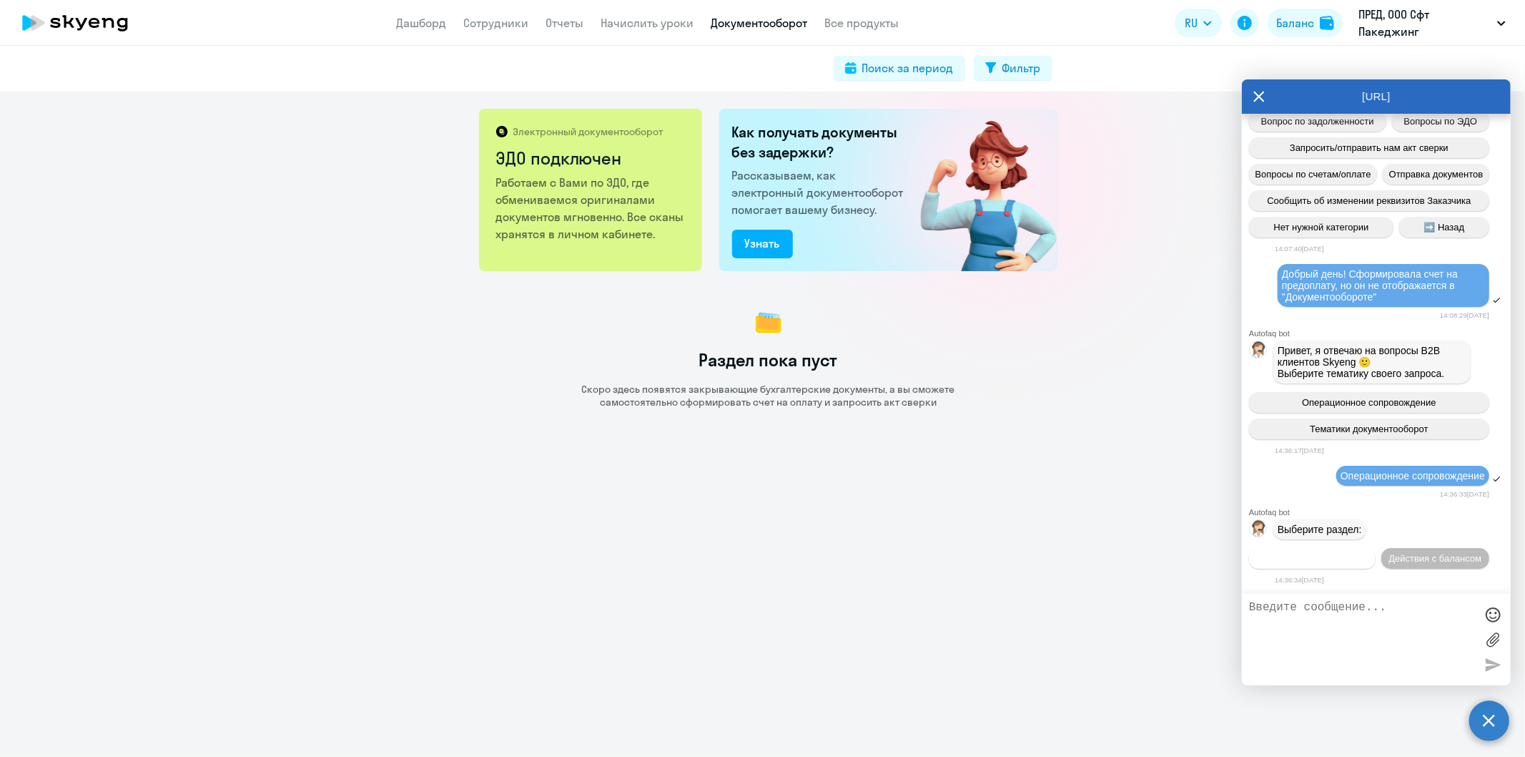
click at [1368, 553] on span "Действия по сотрудникам" at bounding box center [1312, 558] width 111 height 11
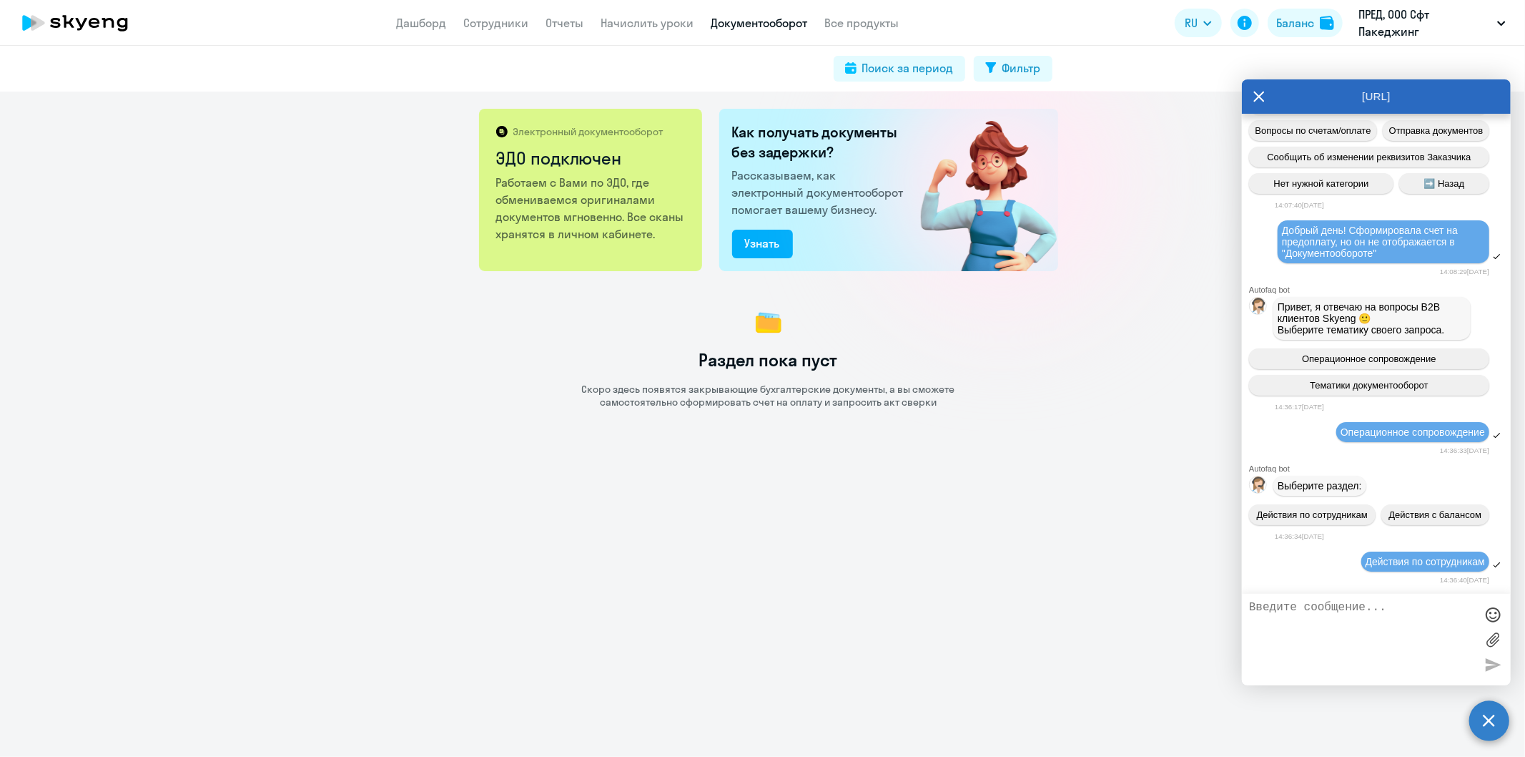
scroll to position [1475, 0]
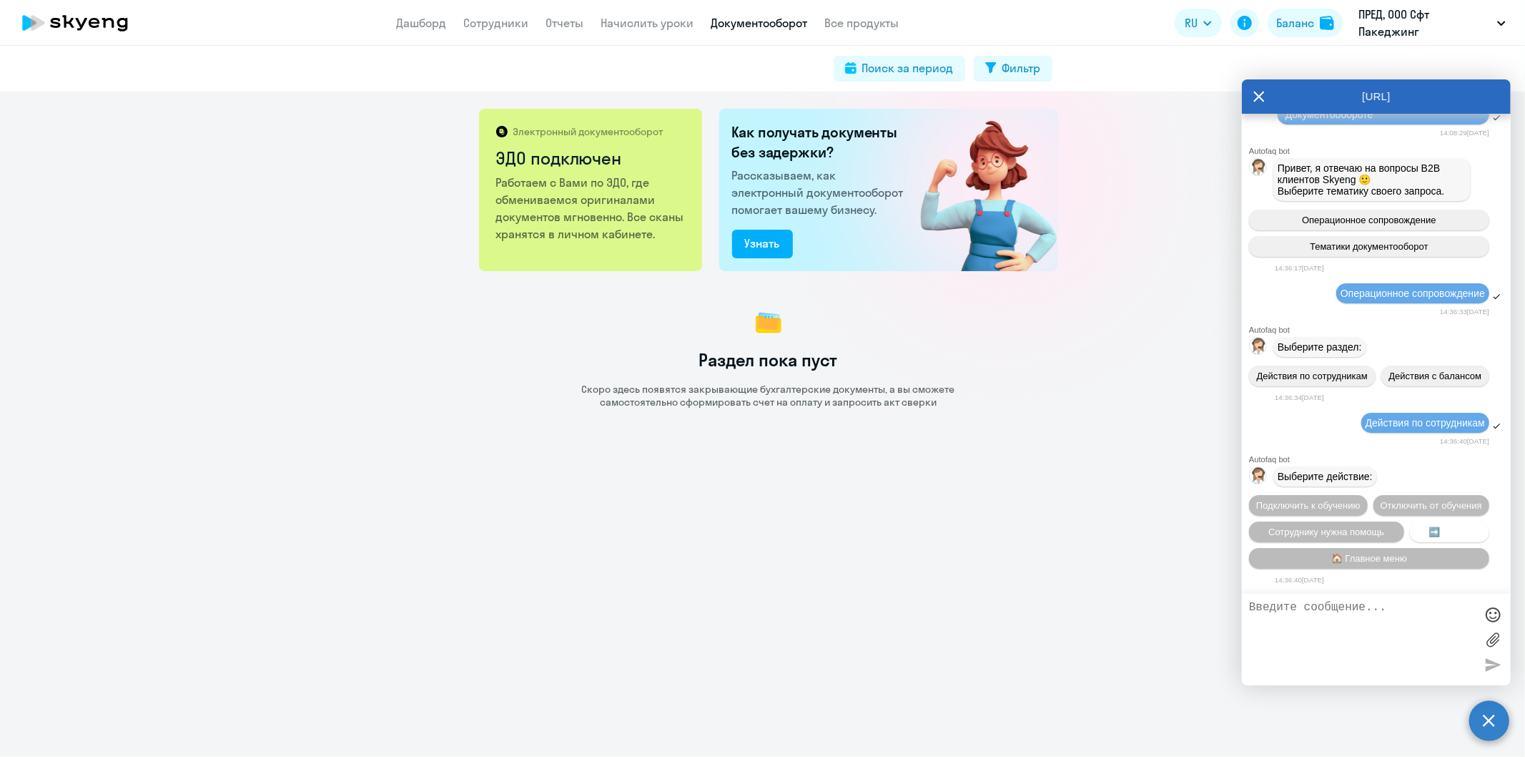
click at [1447, 531] on span "➡️ Назад" at bounding box center [1450, 531] width 41 height 11
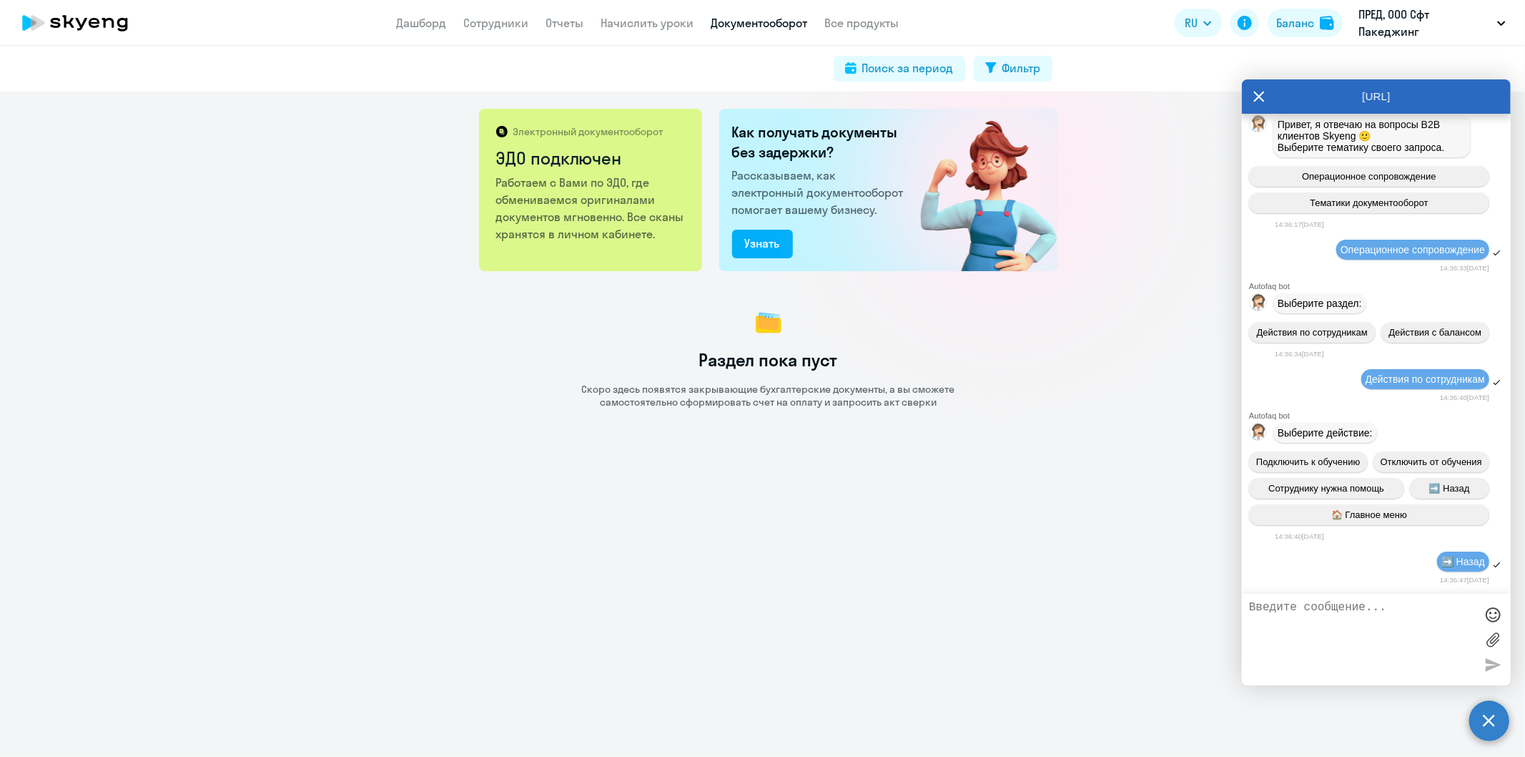
scroll to position [1635, 0]
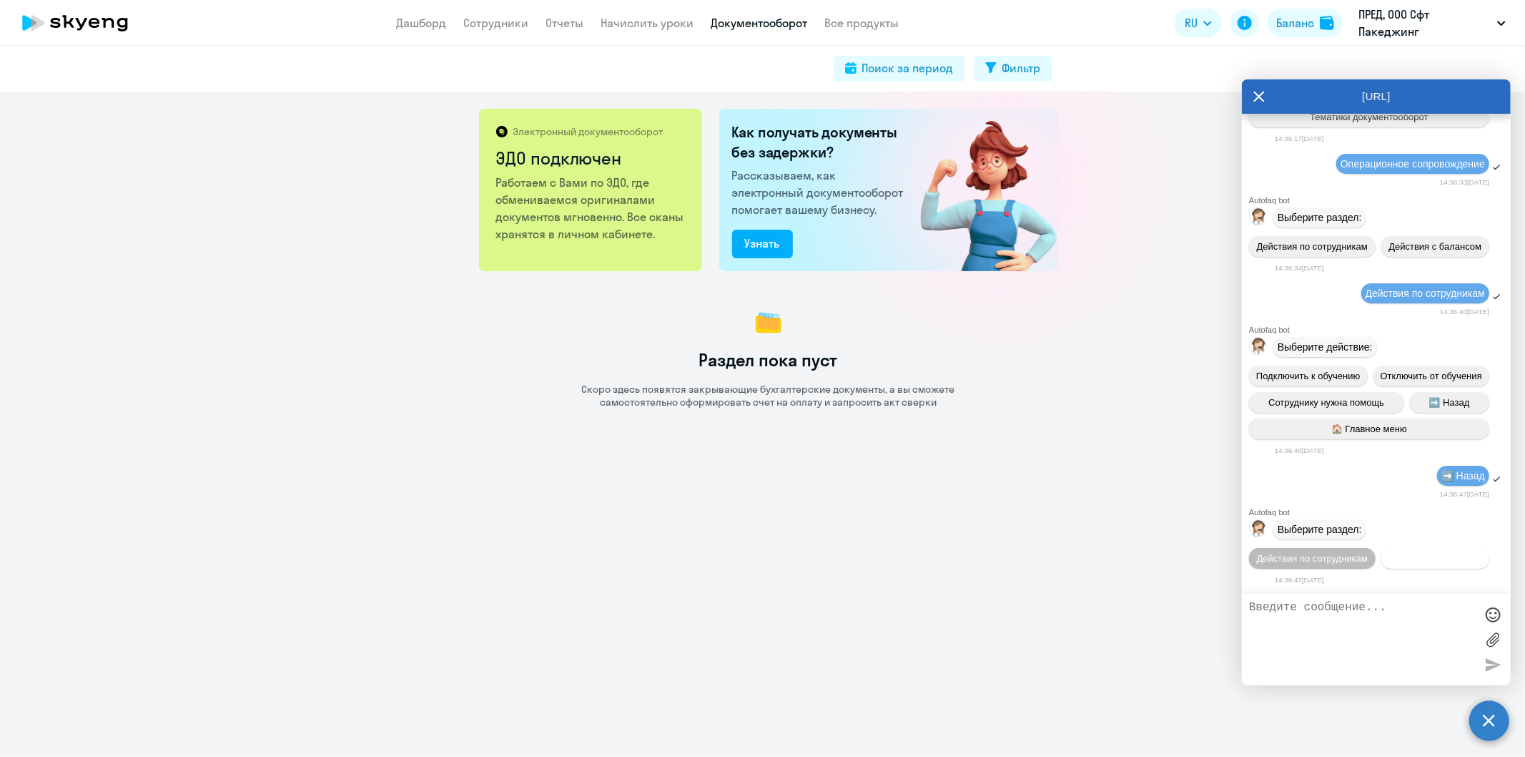
click at [1414, 556] on button "Действия с балансом" at bounding box center [1436, 558] width 108 height 21
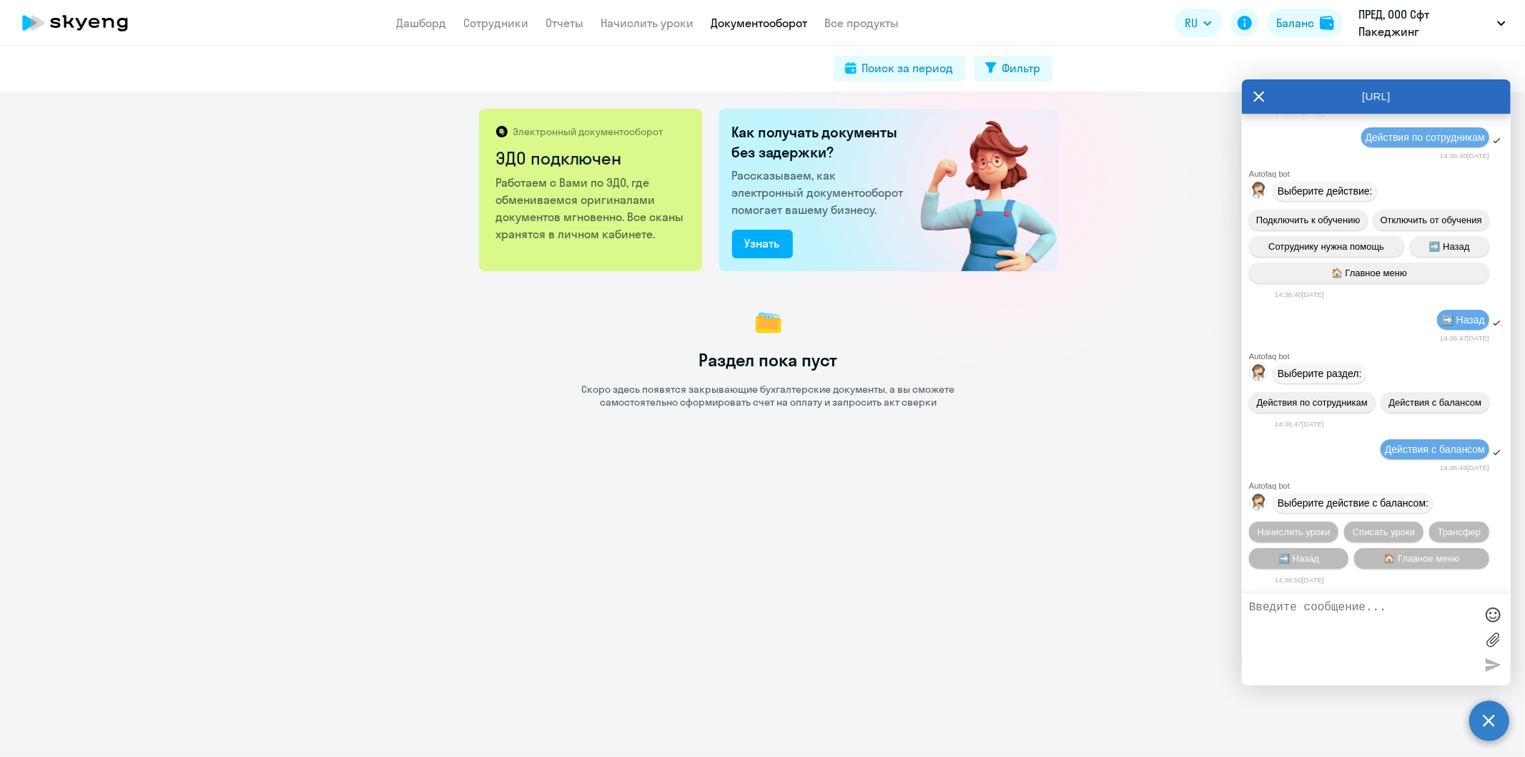
scroll to position [1795, 0]
click at [1304, 526] on span "Начислить уроки" at bounding box center [1294, 531] width 73 height 11
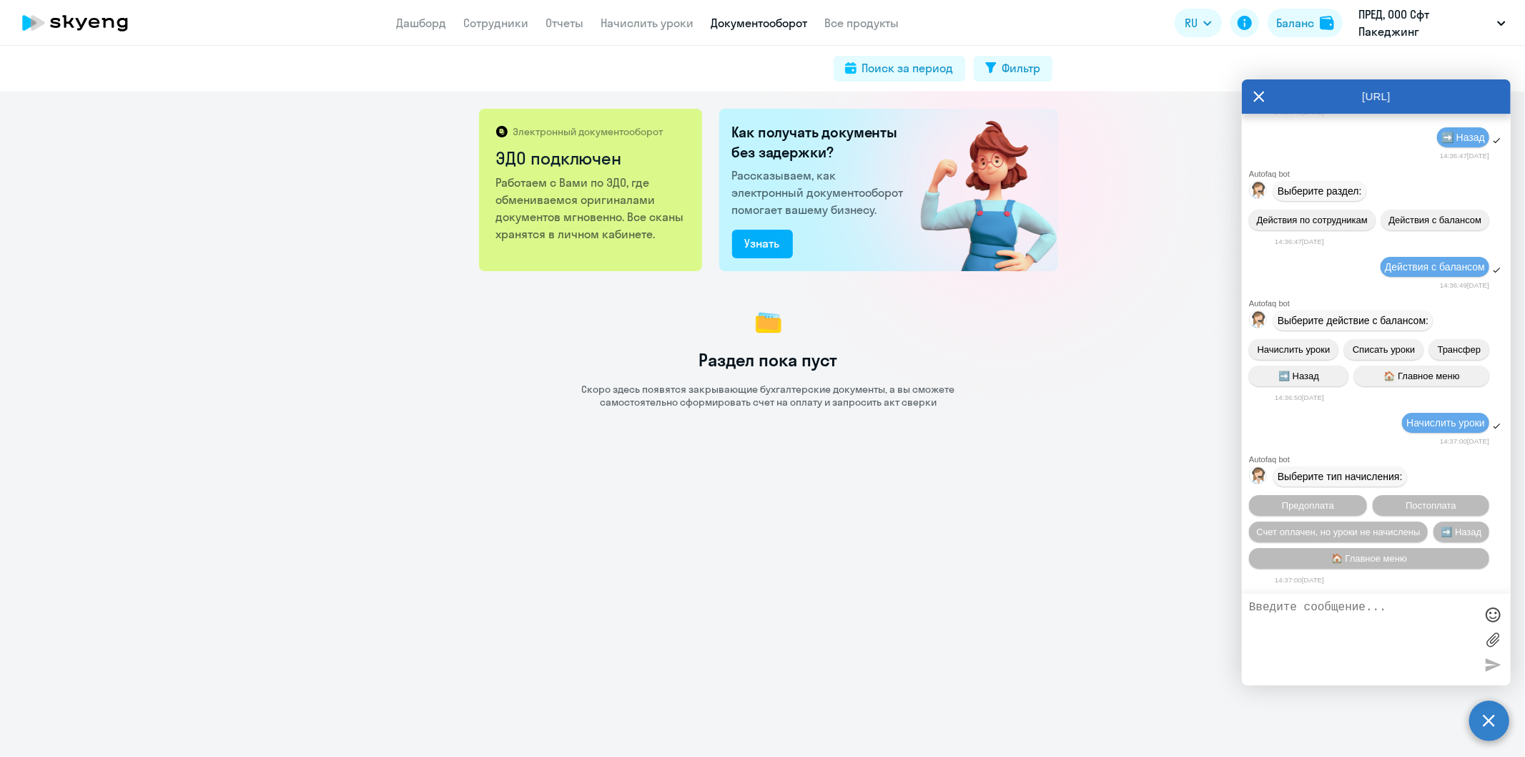
scroll to position [1982, 0]
click at [1304, 501] on span "Предоплата" at bounding box center [1308, 505] width 52 height 11
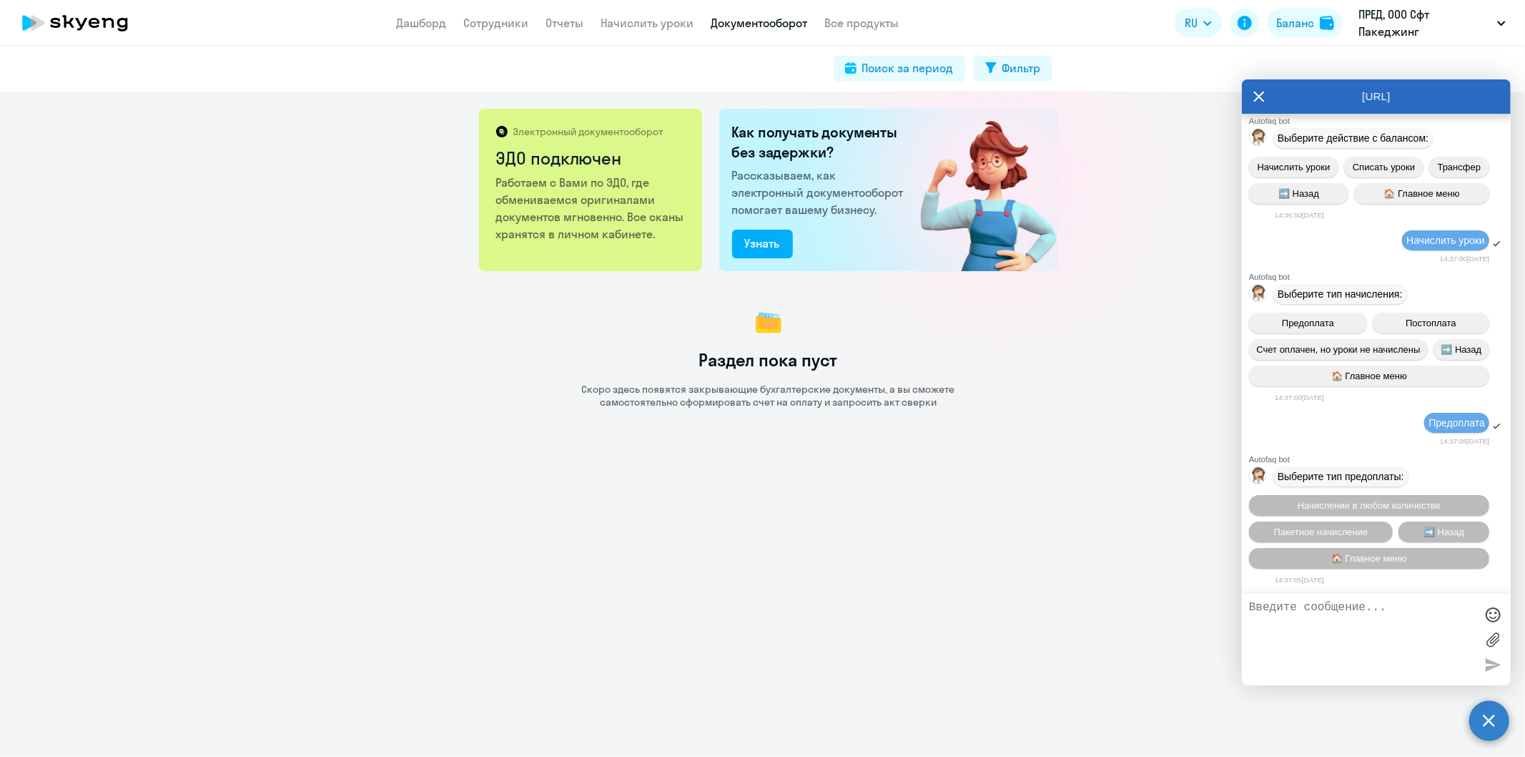
scroll to position [2170, 0]
click at [1352, 533] on span "Пакетное начисление" at bounding box center [1321, 531] width 94 height 11
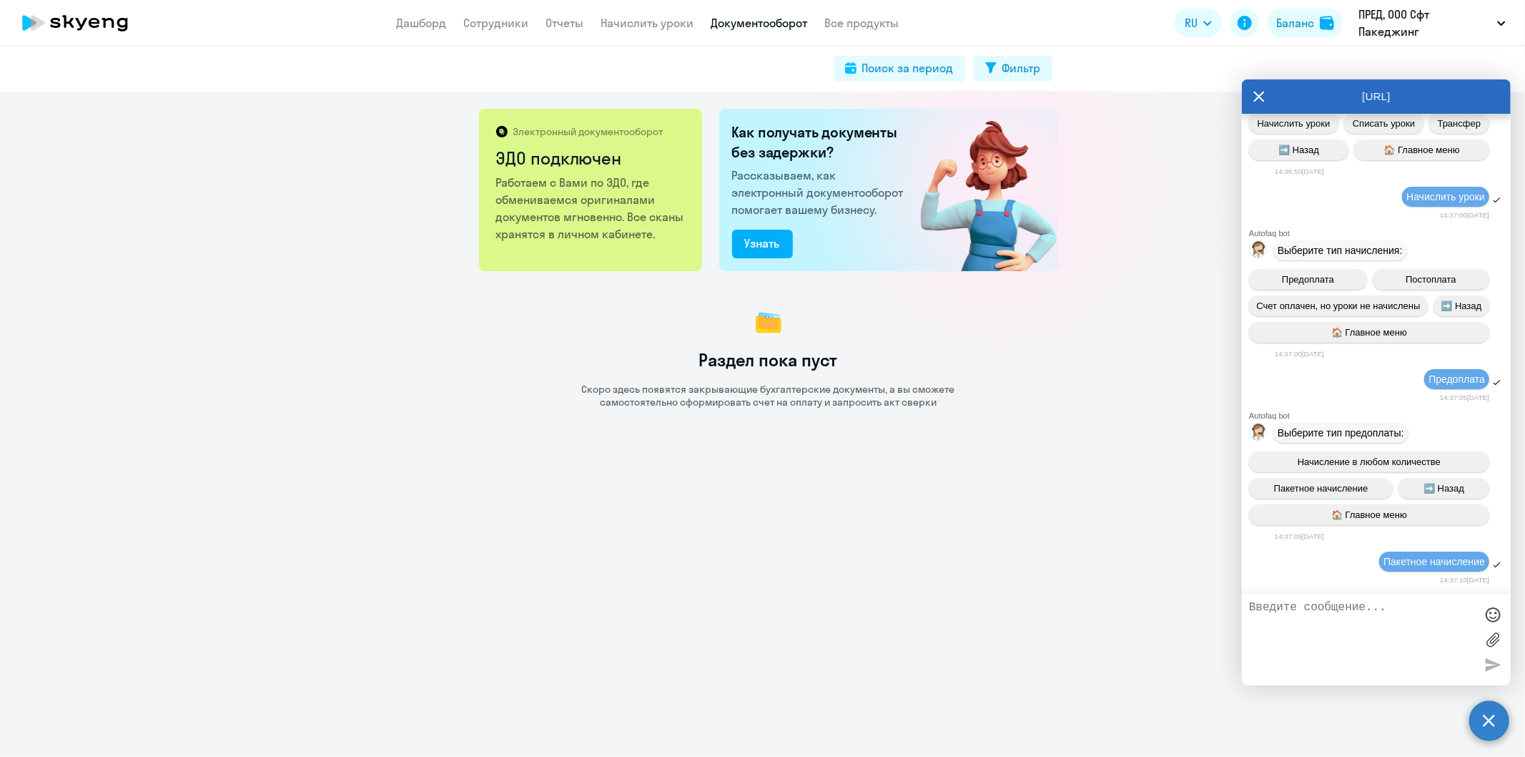
scroll to position [2939, 0]
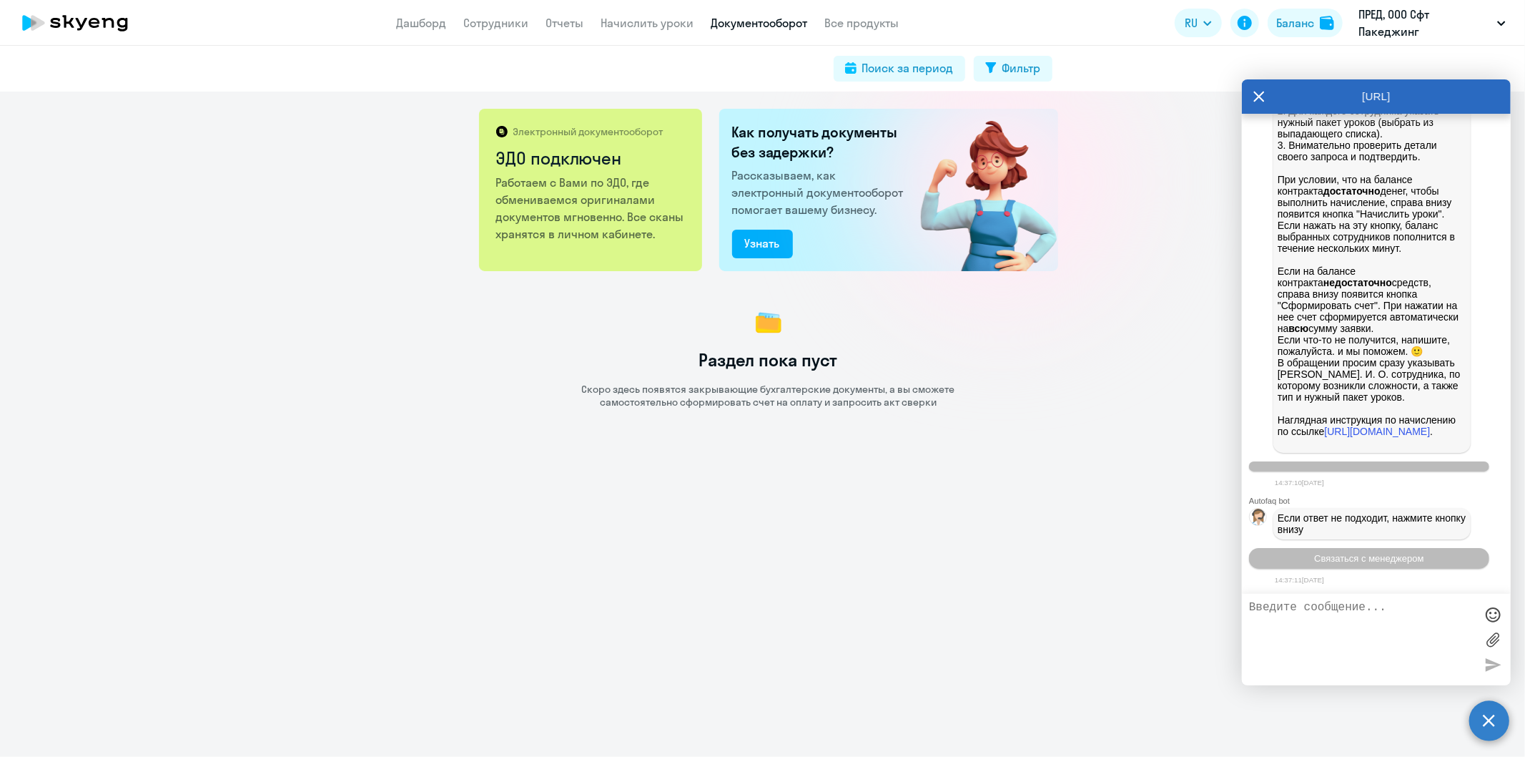
click at [1302, 615] on textarea at bounding box center [1362, 639] width 226 height 77
type textarea "Не могу получить сформированный счет на пакет из 8 уроков для Воеводиной Ирины …"
click at [1489, 662] on div at bounding box center [1492, 664] width 21 height 21
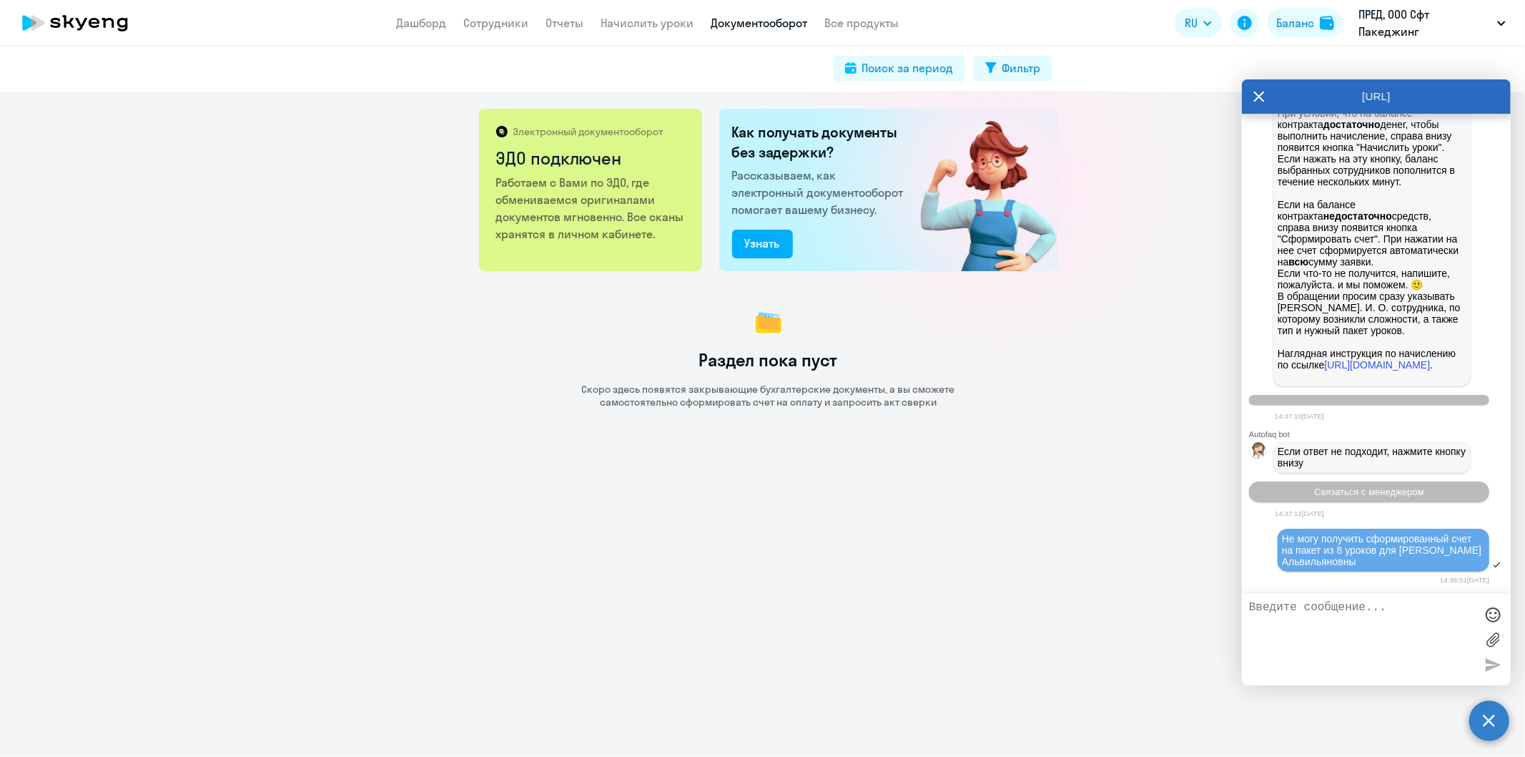
scroll to position [3121, 0]
